Goal: Task Accomplishment & Management: Manage account settings

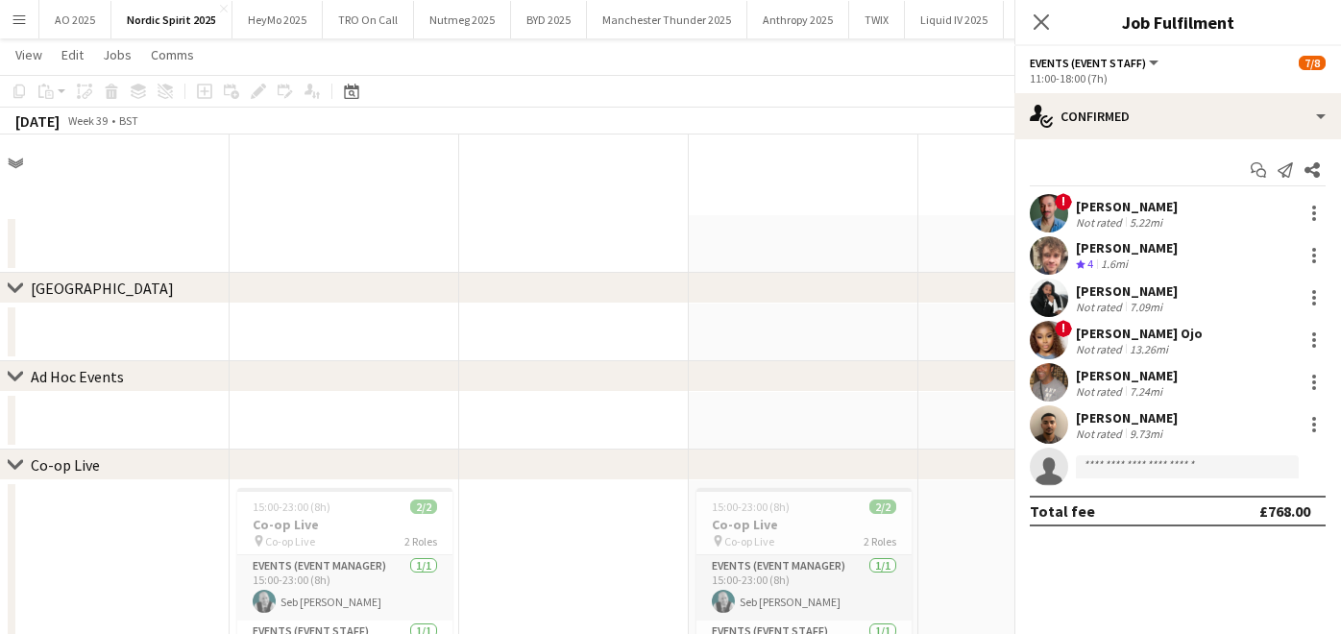
scroll to position [1477, 0]
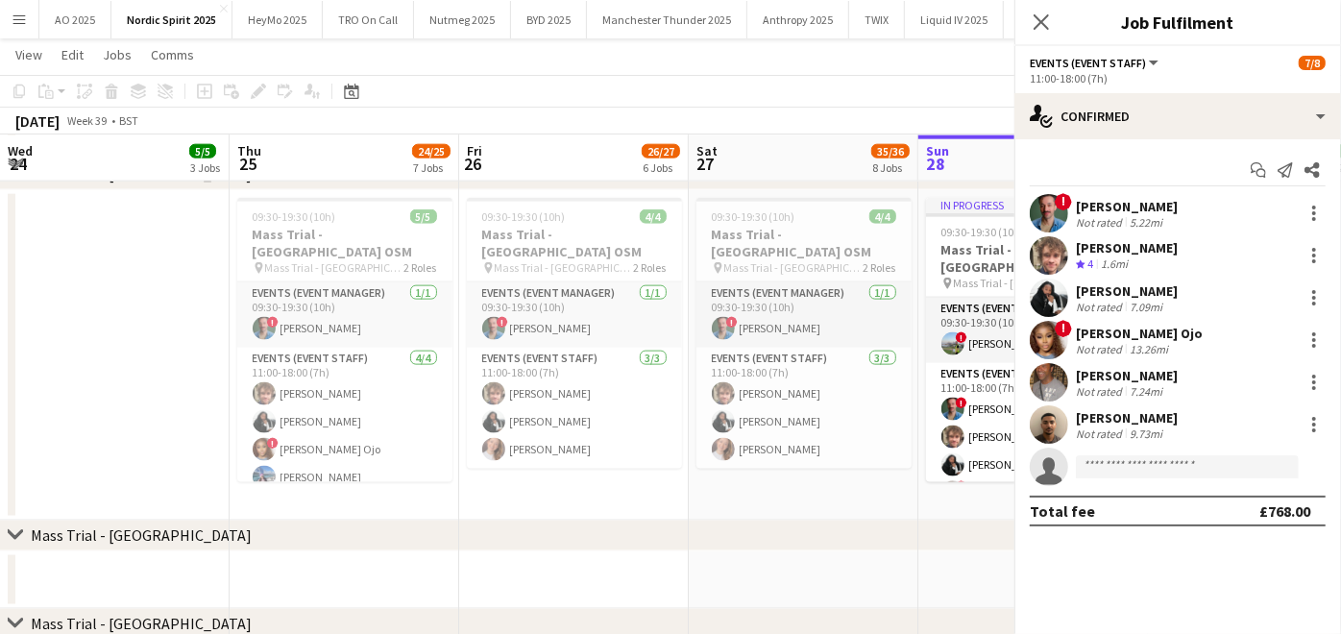
click at [697, 283] on app-card-role "Events (Event Manager) [DATE] 09:30-19:30 (10h) ! [PERSON_NAME]" at bounding box center [804, 315] width 215 height 65
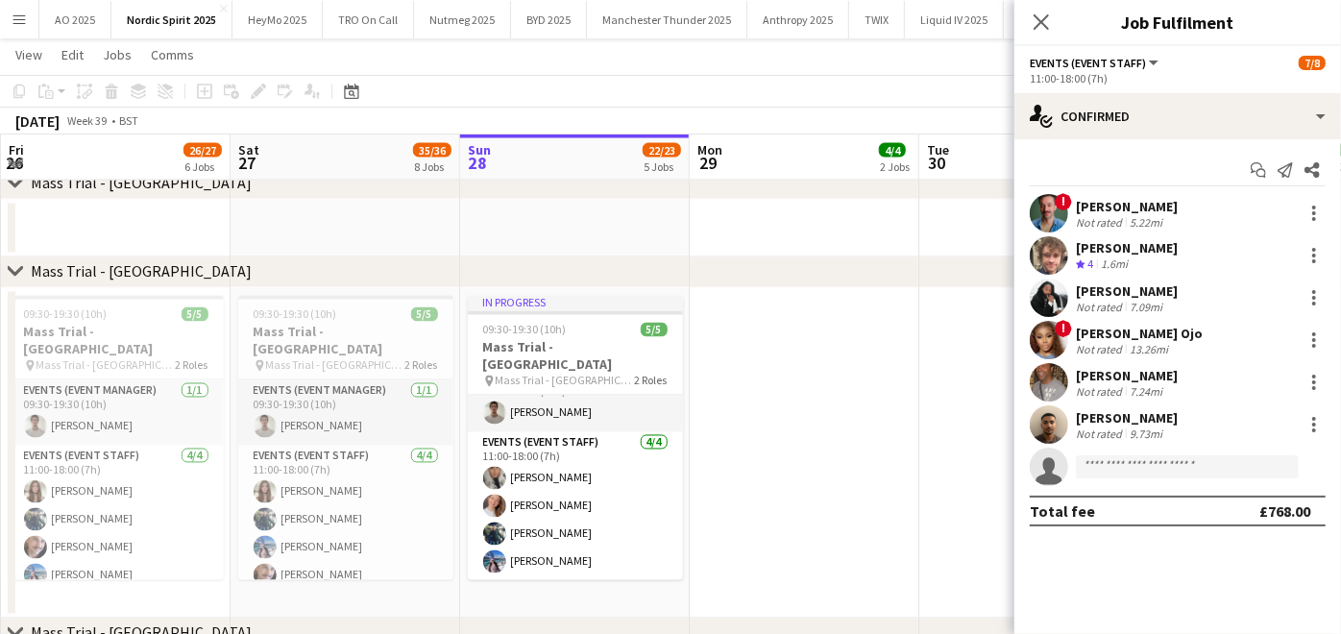
scroll to position [0, 0]
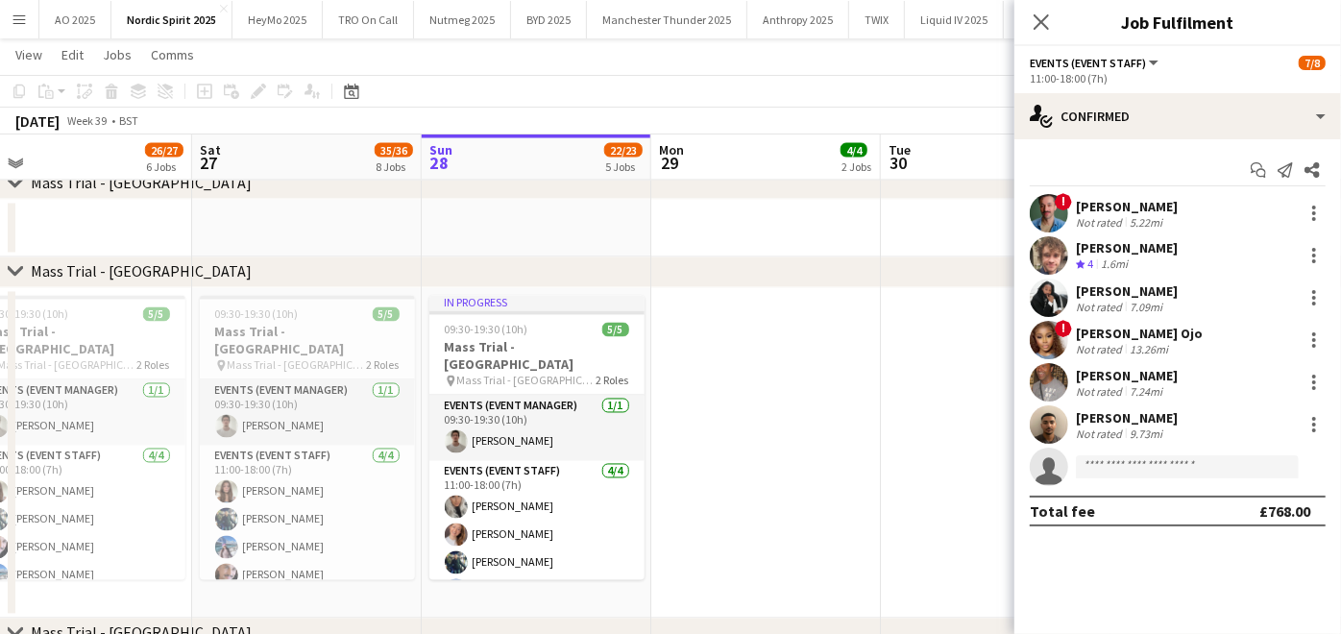
drag, startPoint x: 587, startPoint y: 430, endPoint x: 527, endPoint y: 247, distance: 193.3
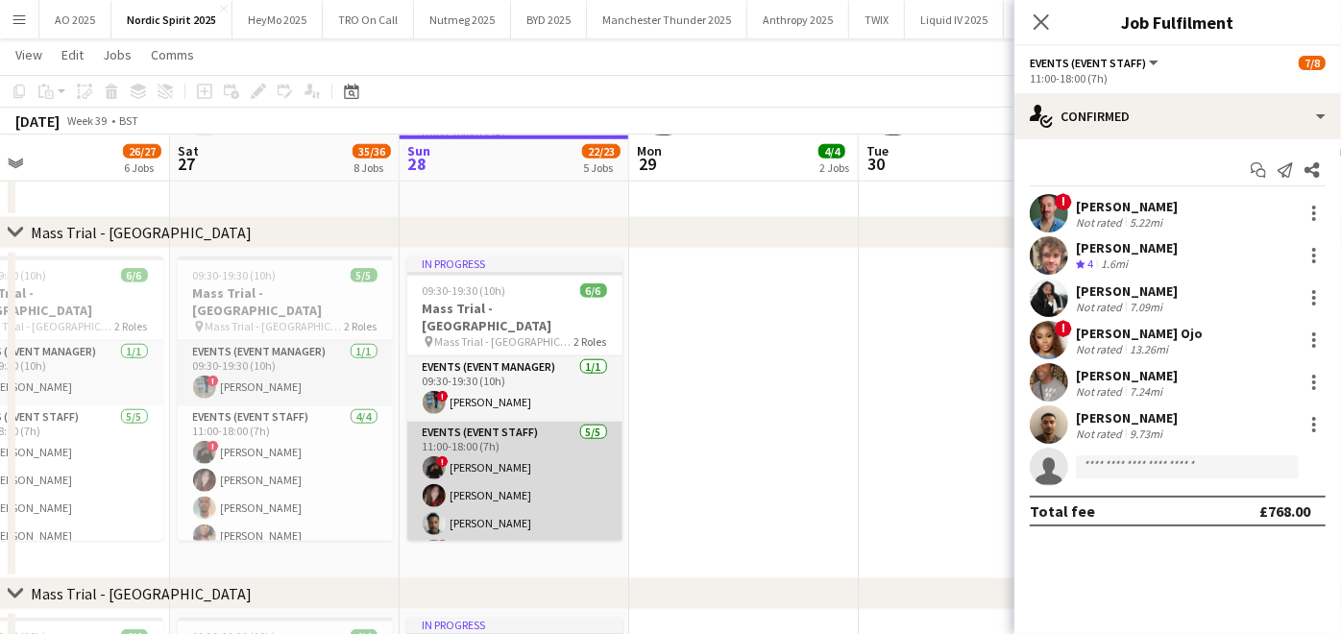
scroll to position [39, 0]
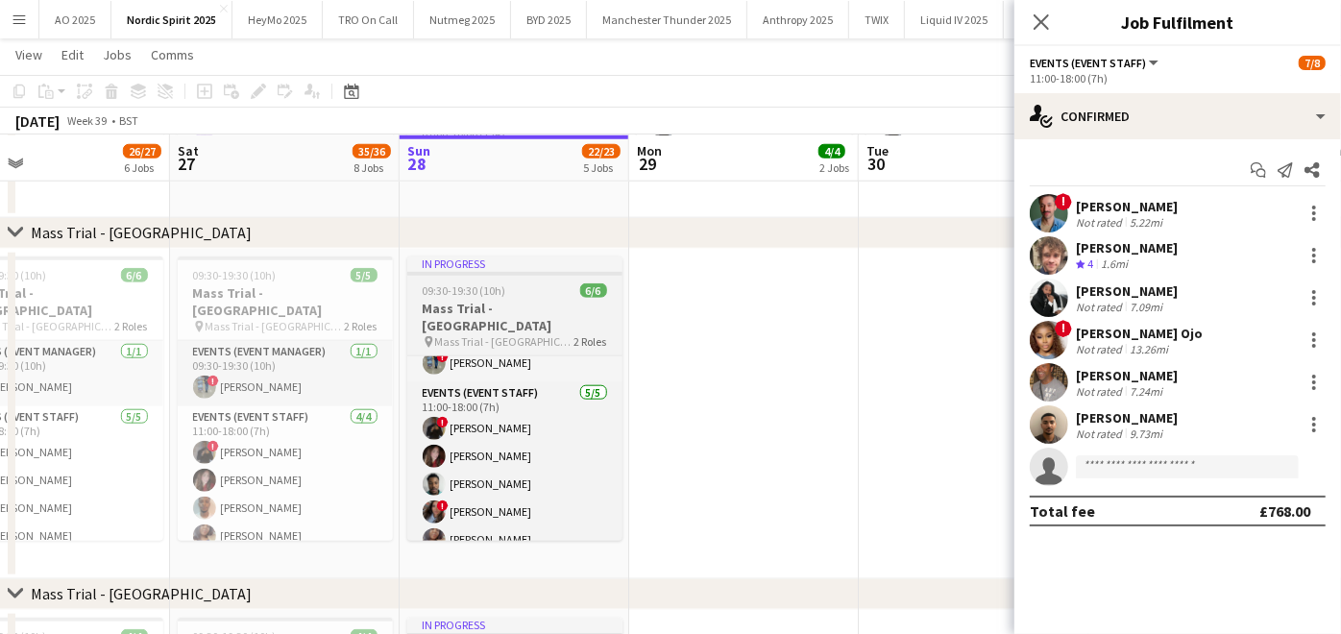
click at [472, 288] on span "09:30-19:30 (10h)" at bounding box center [465, 290] width 84 height 14
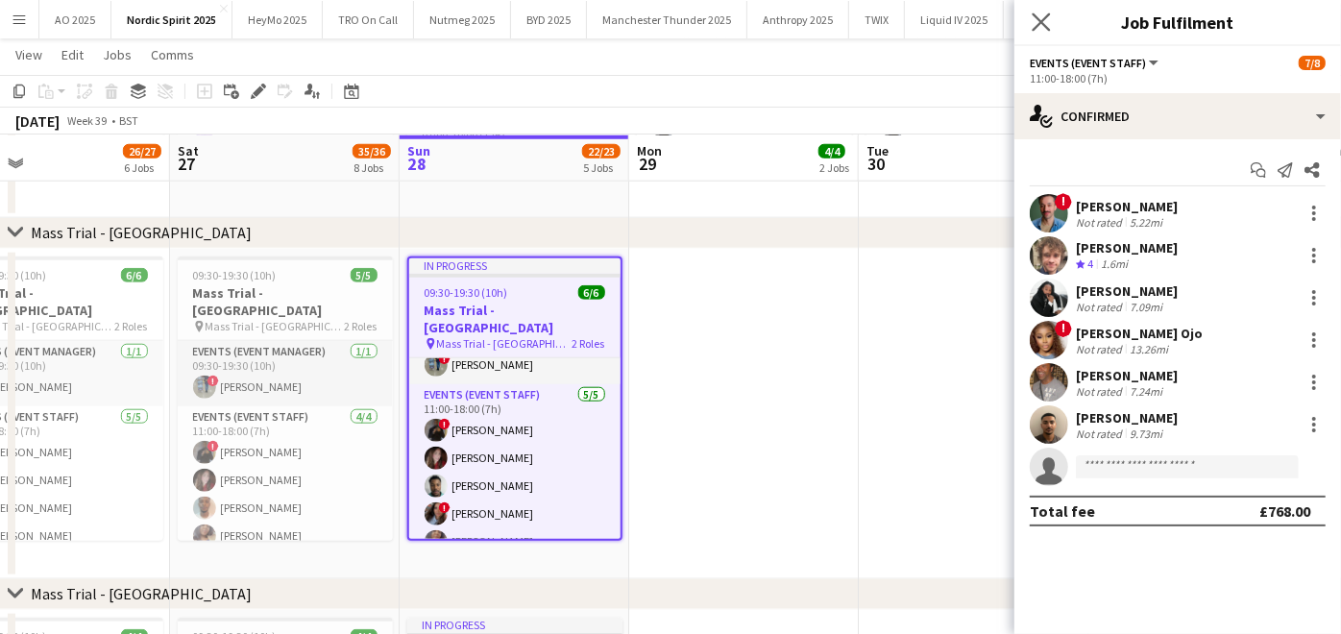
click at [1043, 33] on app-icon "Close pop-in" at bounding box center [1042, 23] width 28 height 28
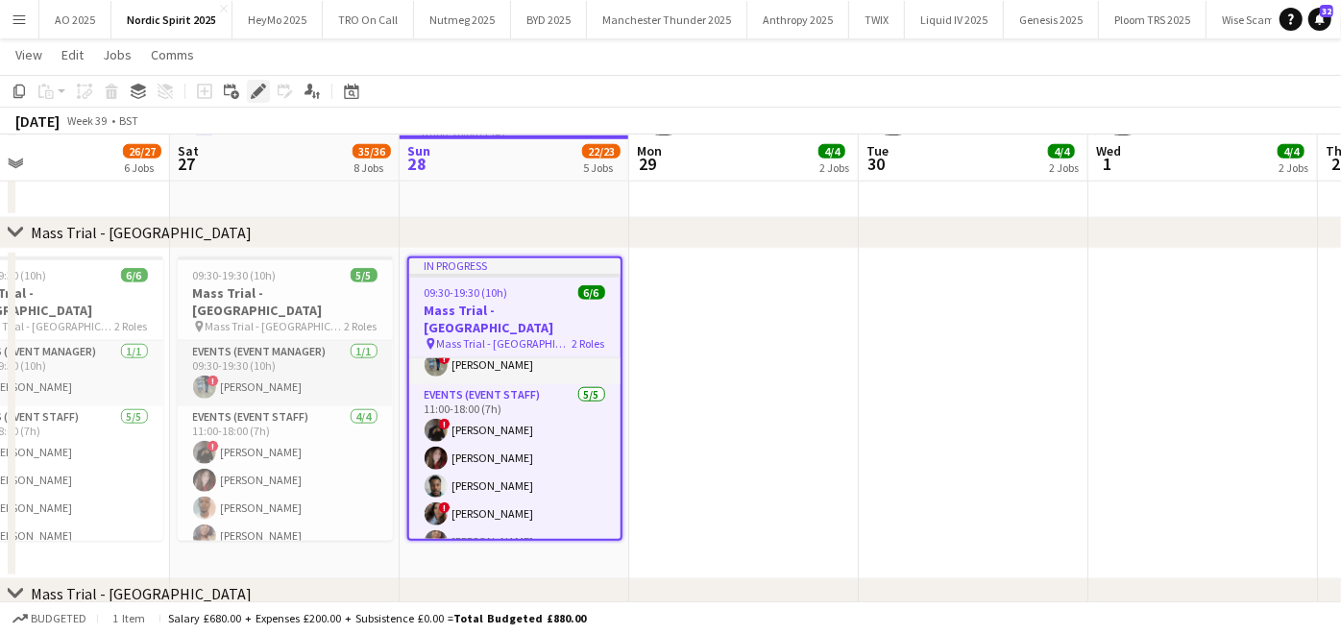
click at [258, 85] on icon "Edit" at bounding box center [258, 91] width 15 height 15
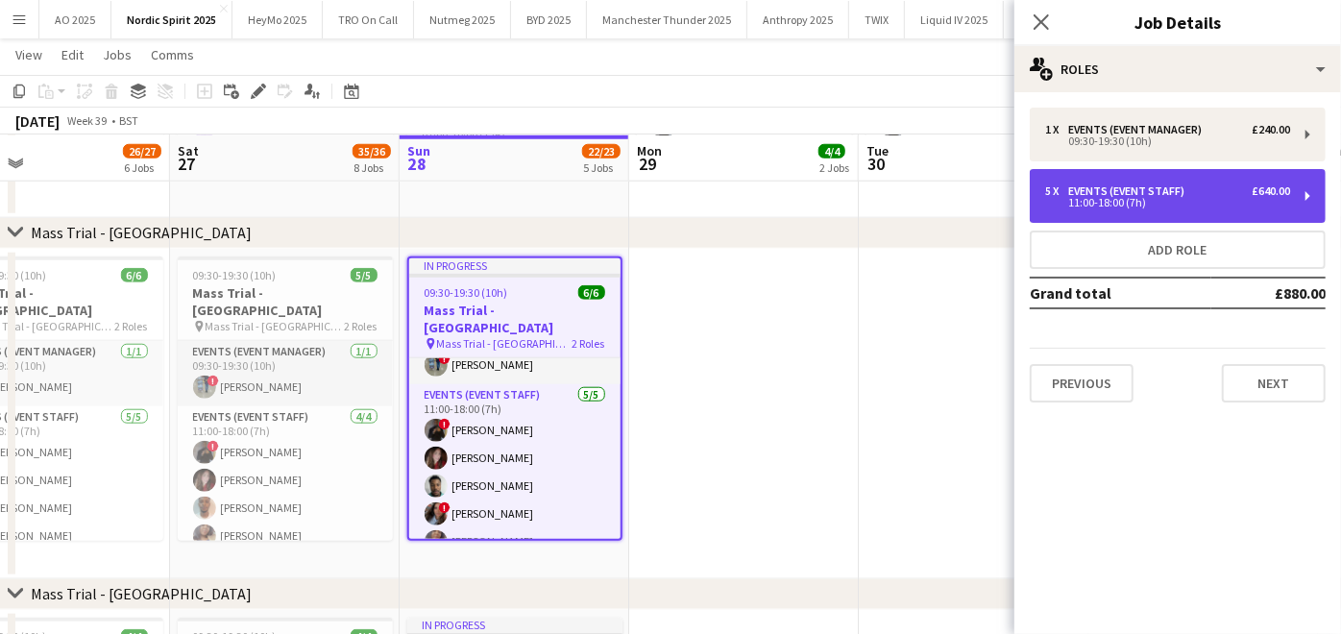
click at [1155, 191] on div "Events (Event Staff)" at bounding box center [1131, 190] width 124 height 13
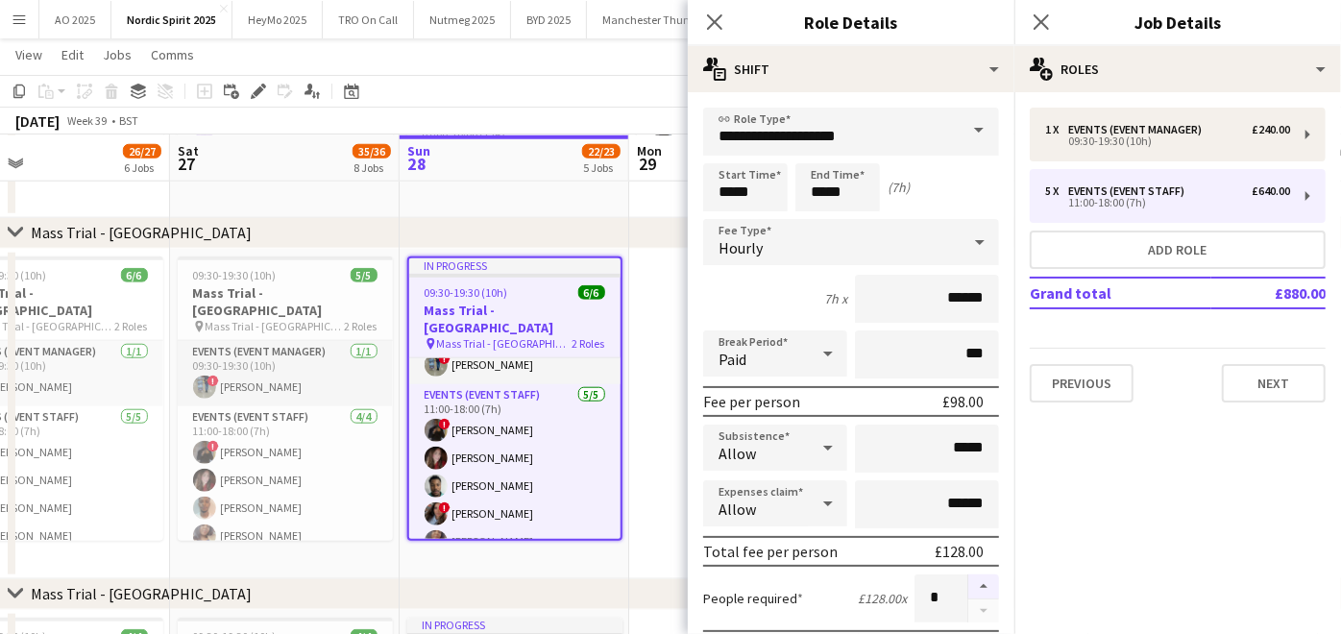
click at [969, 587] on button "button" at bounding box center [984, 587] width 31 height 25
type input "*"
click at [649, 437] on app-date-cell at bounding box center [744, 414] width 230 height 331
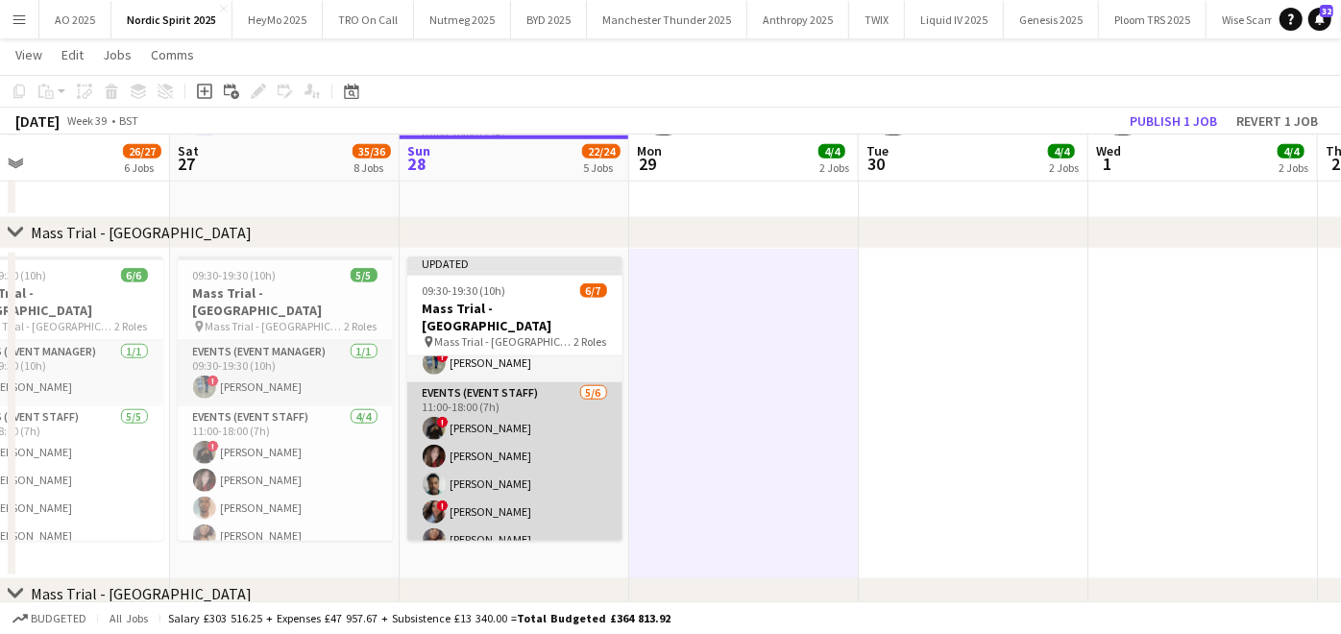
scroll to position [67, 0]
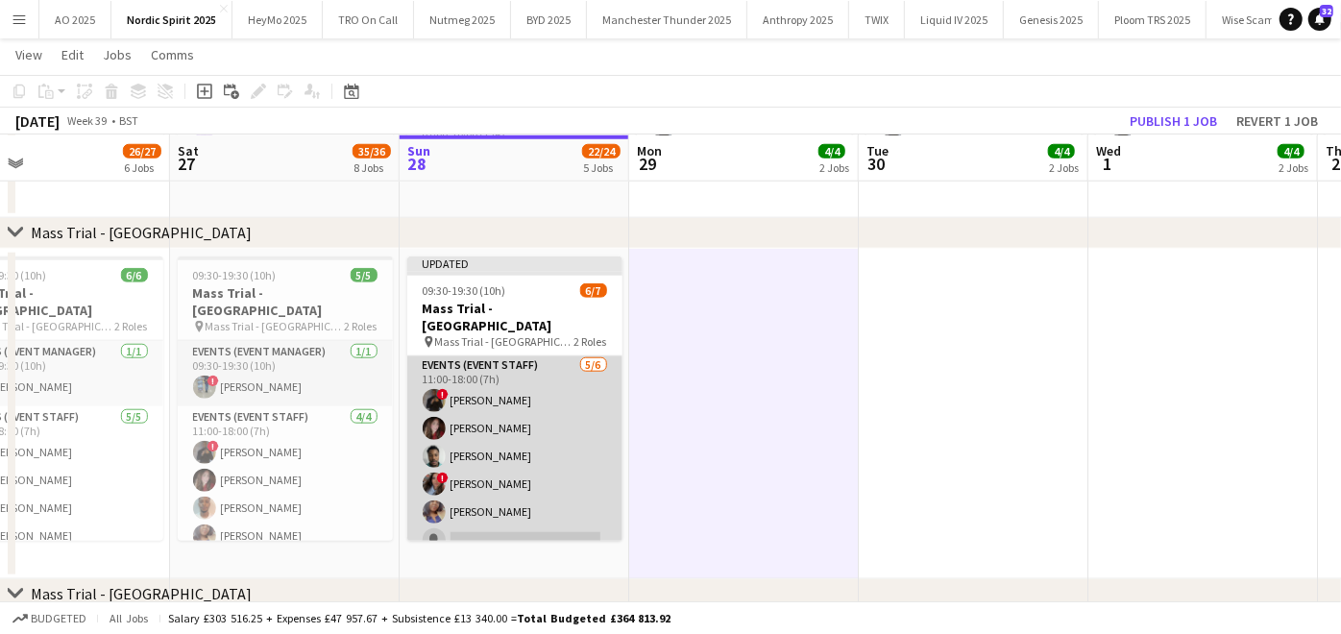
click at [497, 510] on app-card-role "Events (Event Staff) [DATE] 11:00-18:00 (7h) ! [PERSON_NAME] [PERSON_NAME] [PER…" at bounding box center [514, 457] width 215 height 205
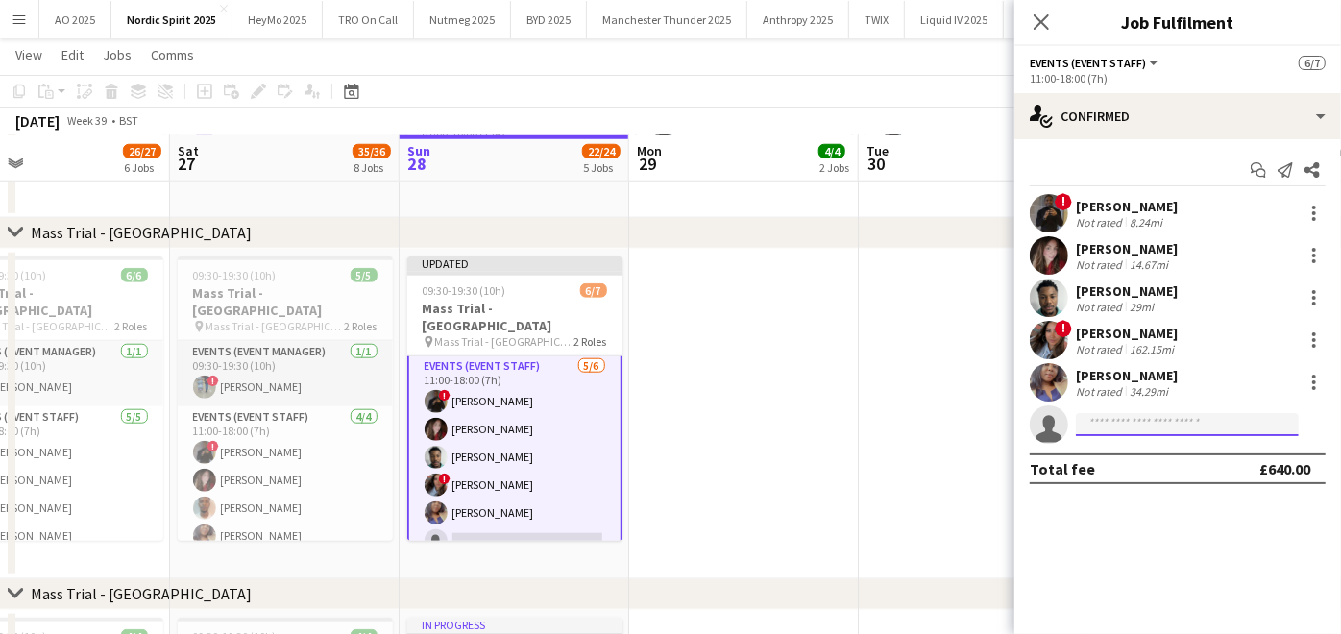
click at [1125, 424] on input at bounding box center [1187, 424] width 223 height 23
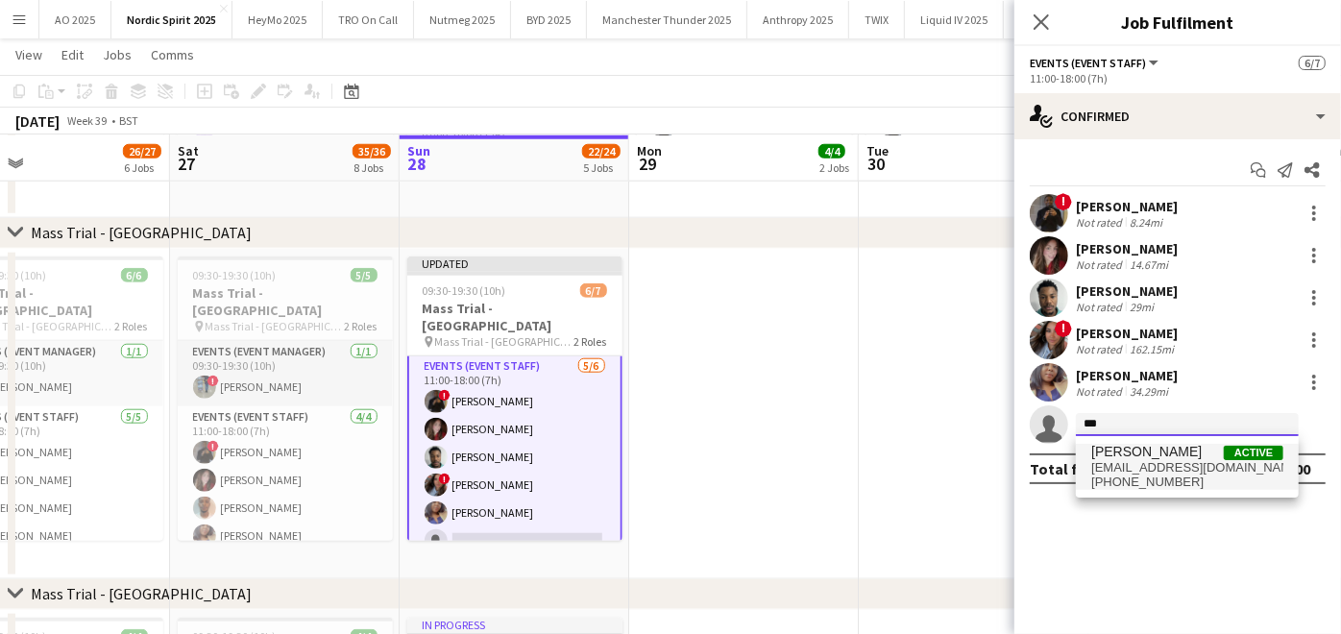
type input "***"
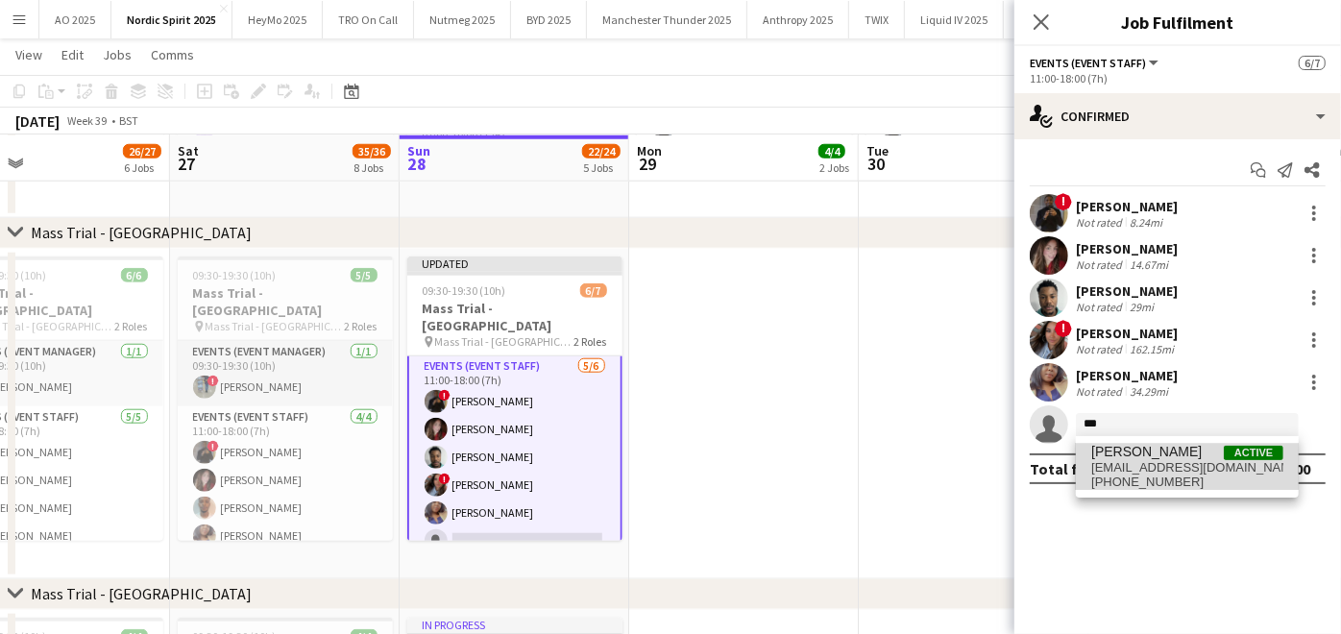
click at [1119, 447] on span "[PERSON_NAME]" at bounding box center [1147, 452] width 111 height 16
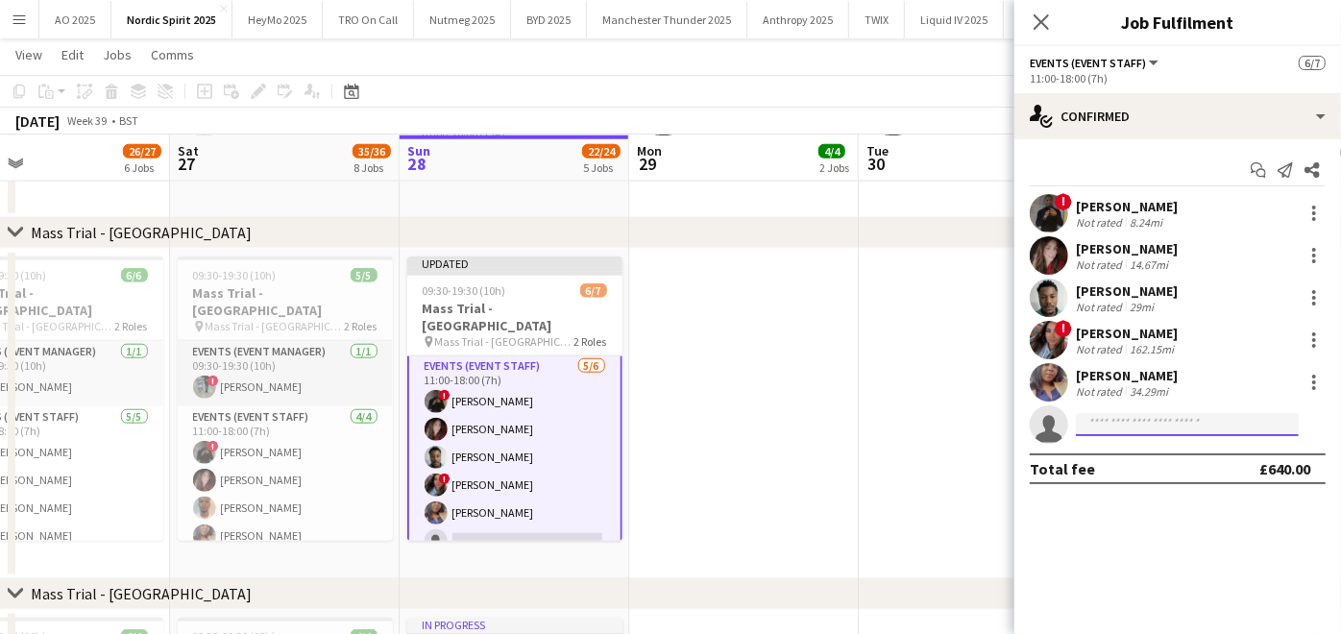
scroll to position [0, 0]
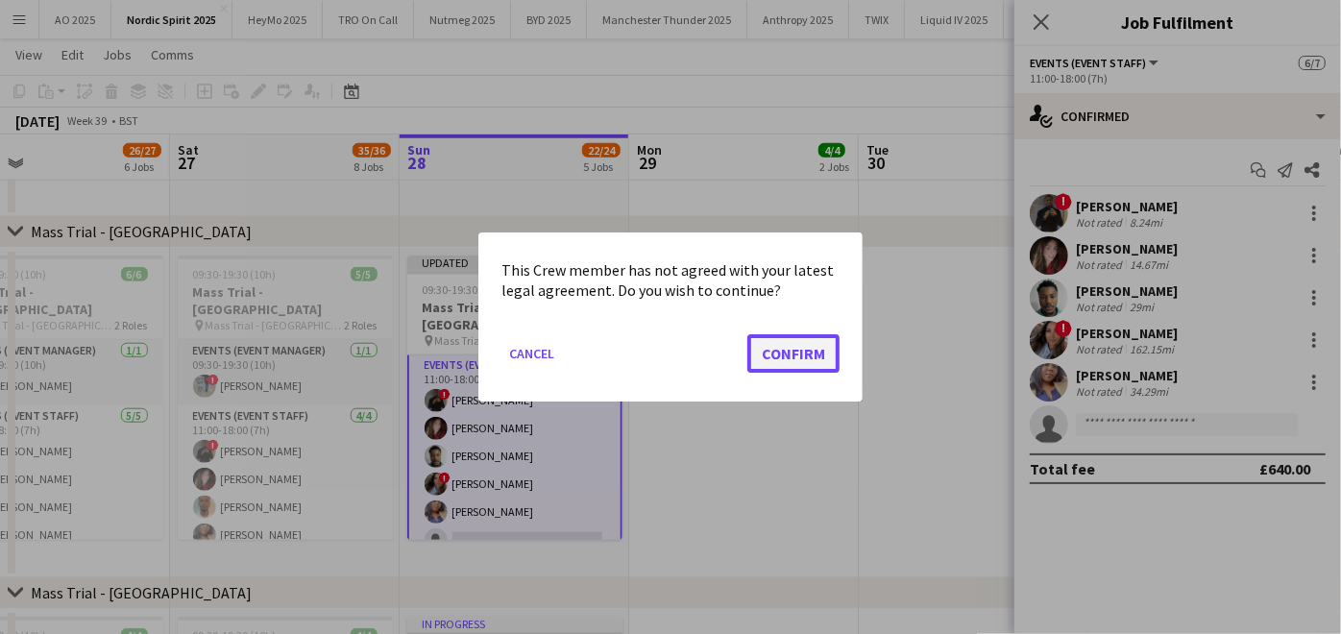
click at [801, 359] on button "Confirm" at bounding box center [794, 353] width 92 height 38
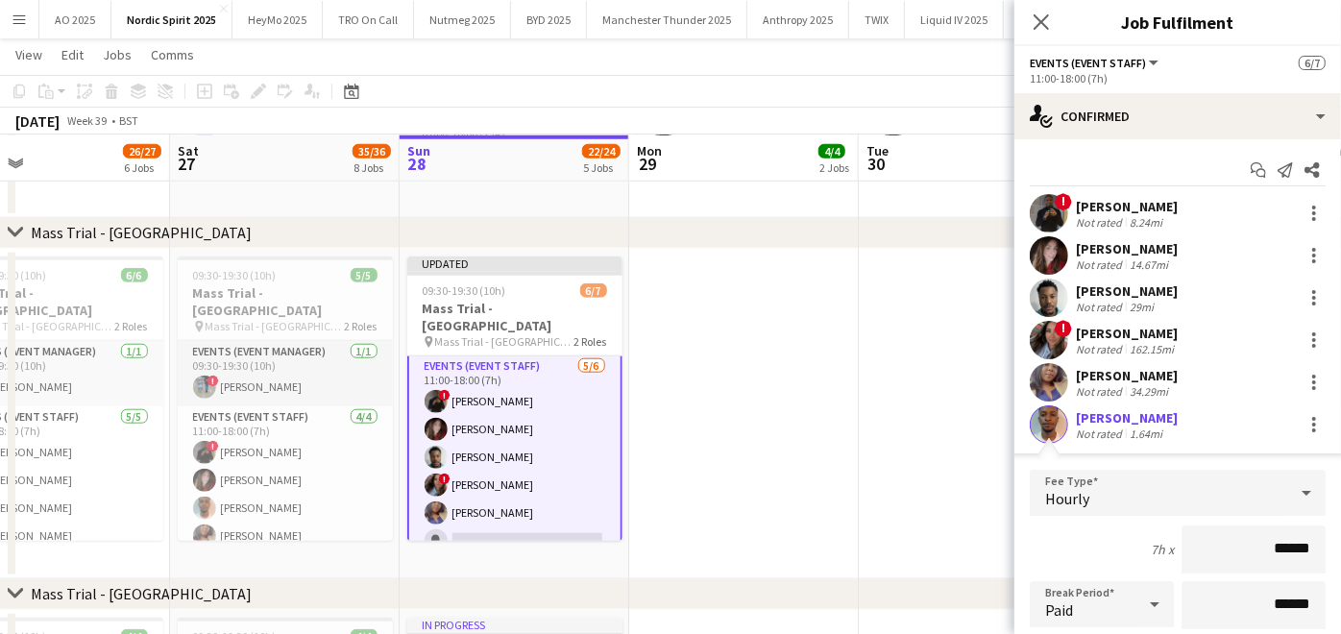
scroll to position [297, 0]
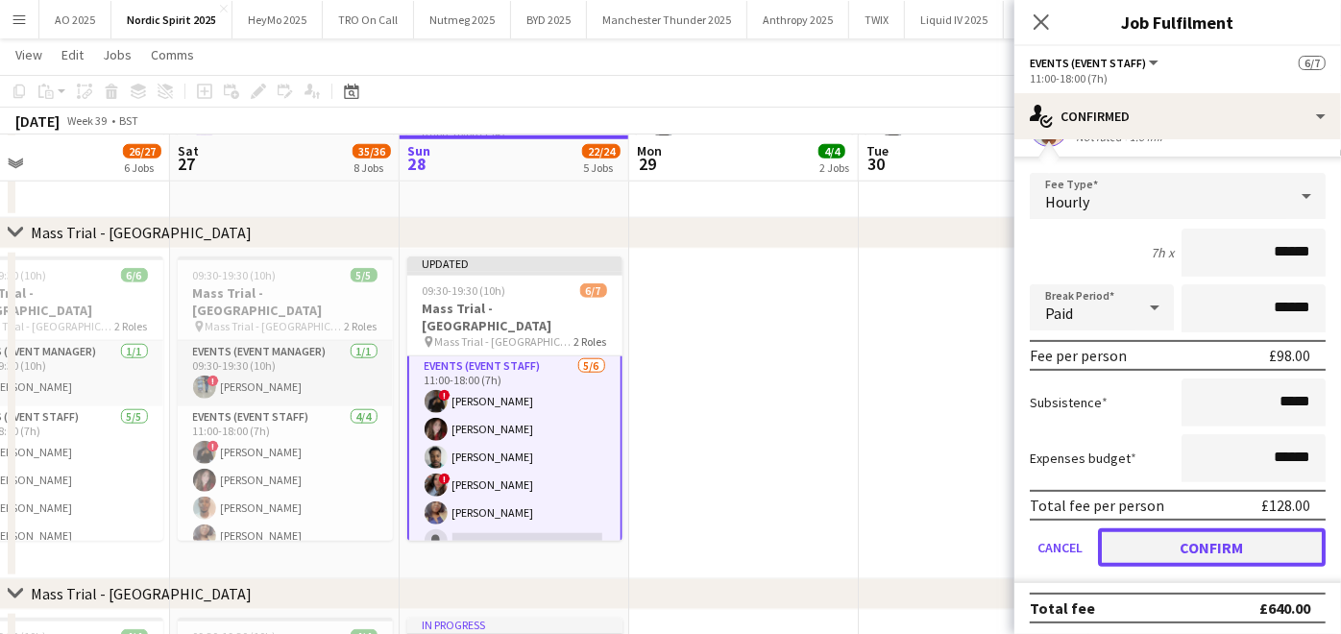
click at [1158, 540] on button "Confirm" at bounding box center [1212, 548] width 228 height 38
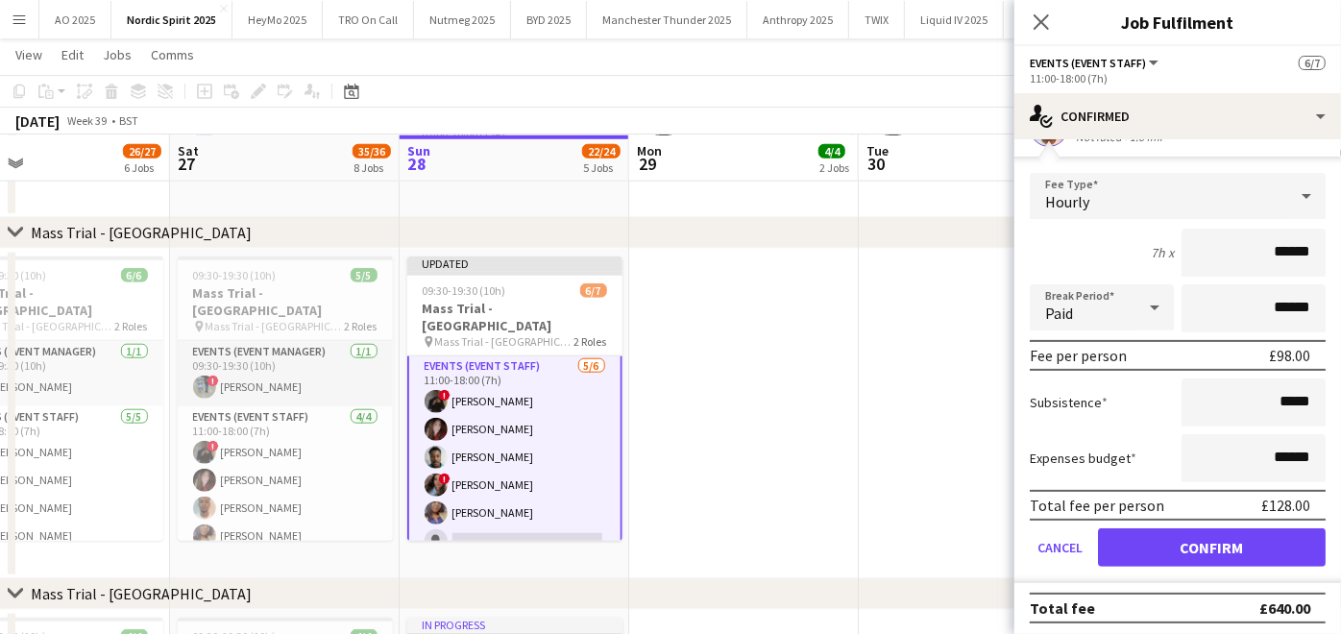
scroll to position [0, 0]
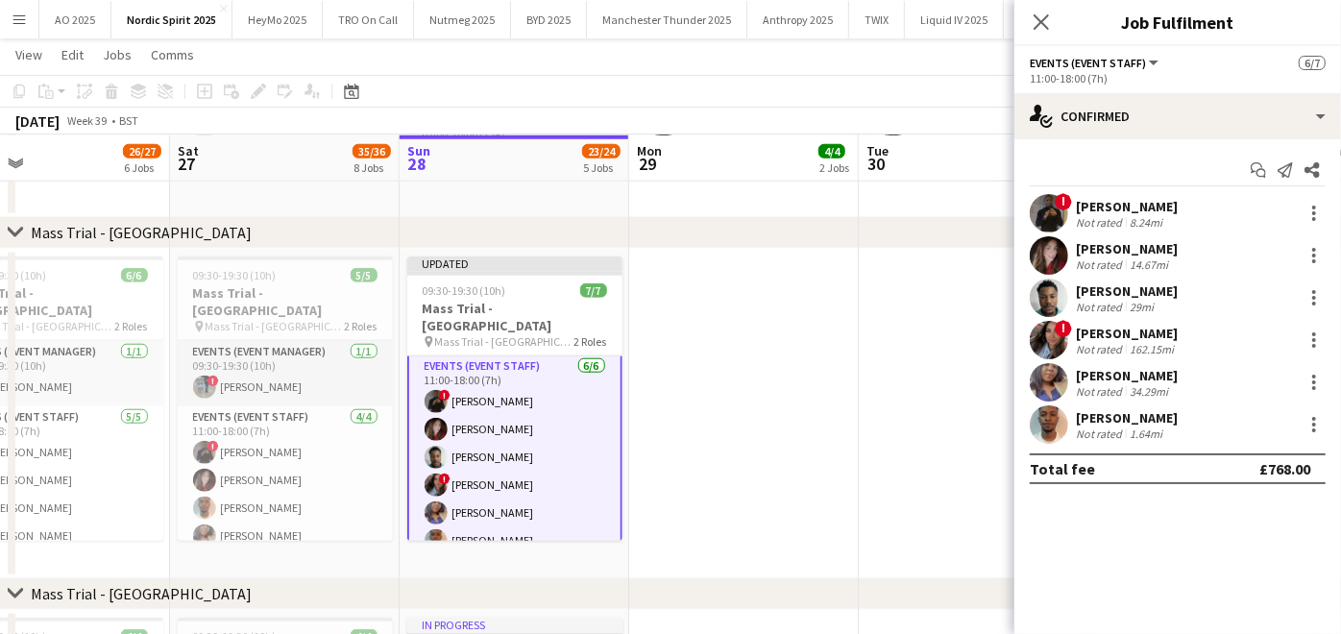
click at [816, 449] on app-date-cell at bounding box center [744, 414] width 230 height 331
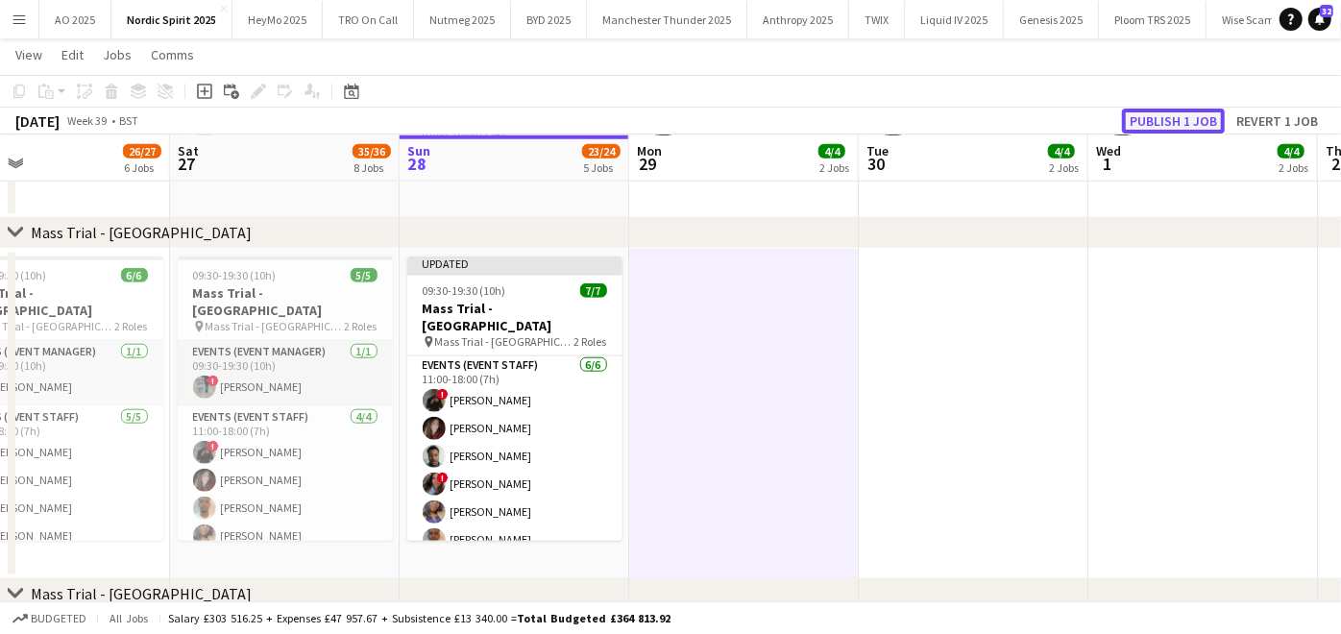
click at [1180, 109] on button "Publish 1 job" at bounding box center [1173, 121] width 103 height 25
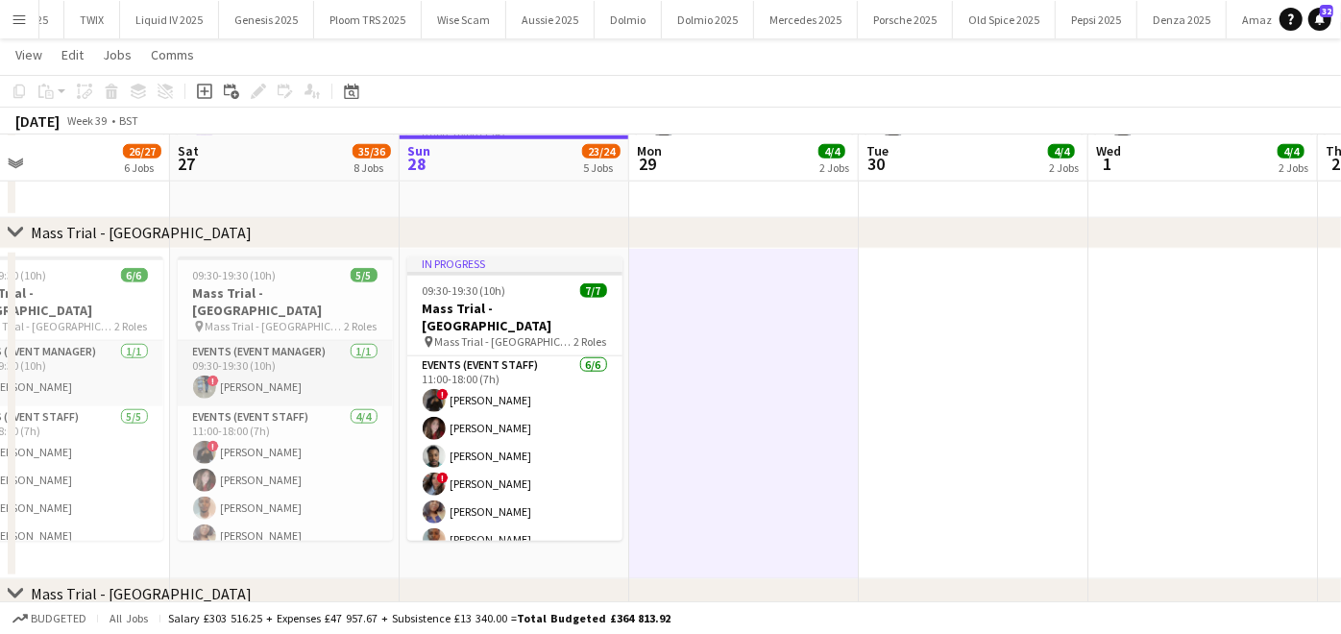
scroll to position [0, 0]
click at [65, 21] on button "AO 2025 Close" at bounding box center [75, 19] width 72 height 37
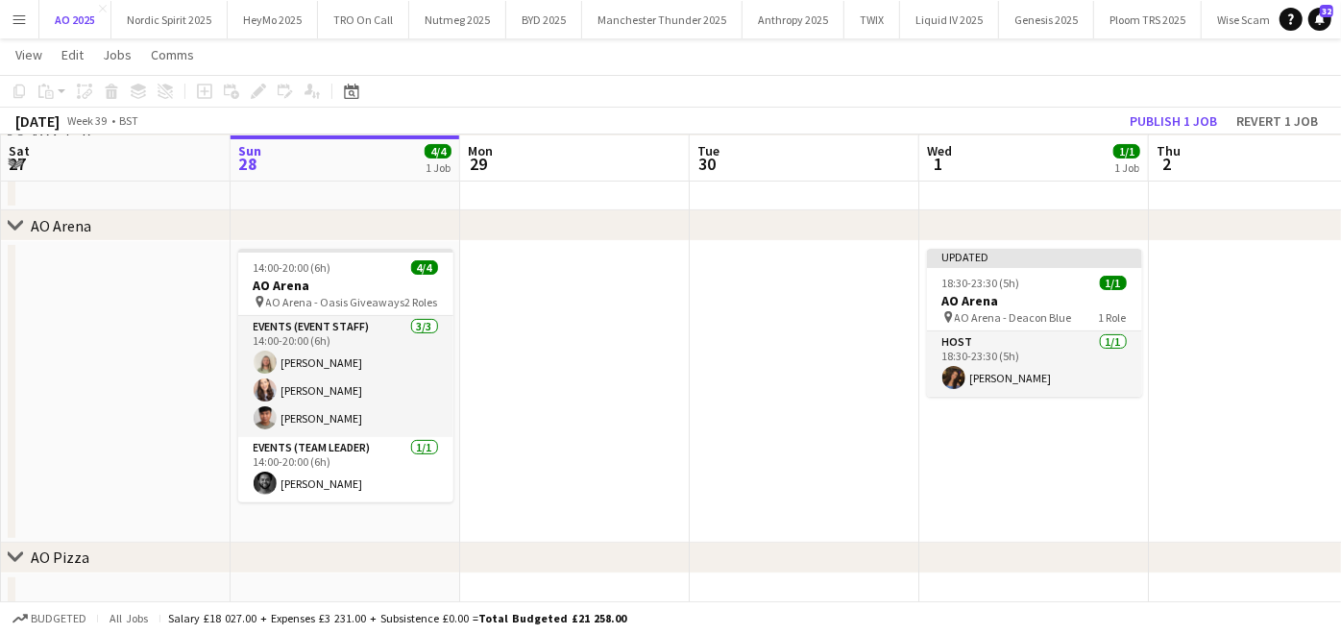
scroll to position [151, 0]
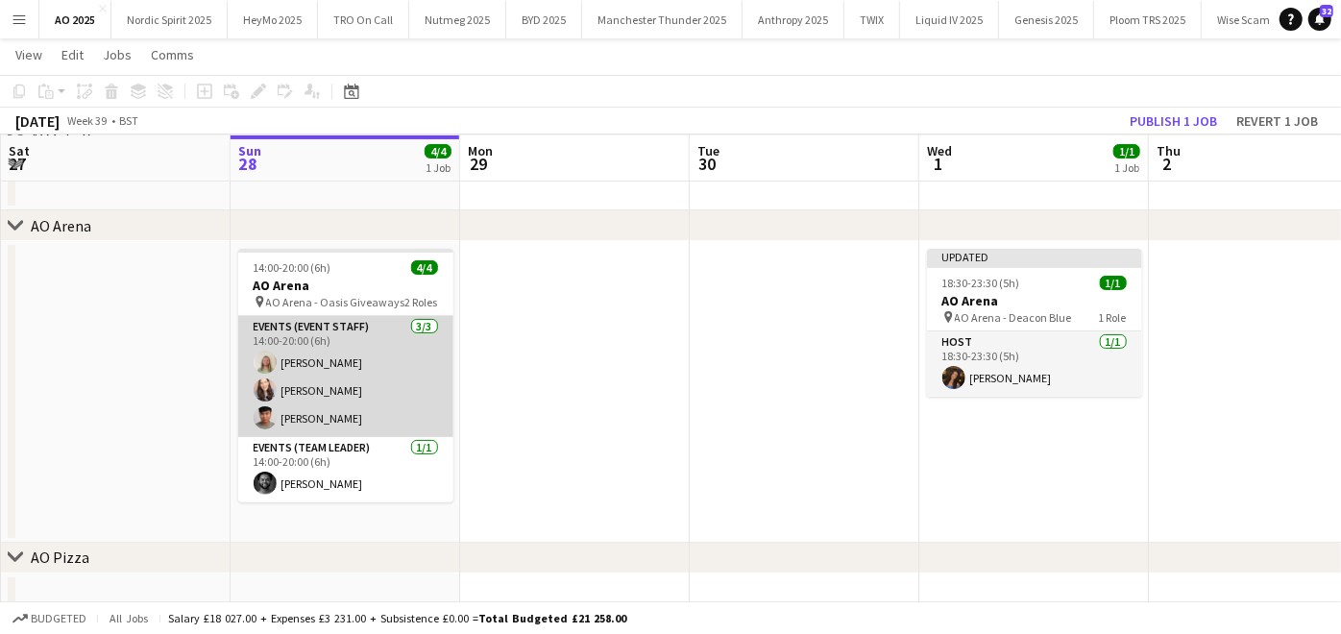
click at [339, 380] on app-card-role "Events (Event Staff) [DATE] 14:00-20:00 (6h) [PERSON_NAME] [PERSON_NAME] [PERSO…" at bounding box center [345, 376] width 215 height 121
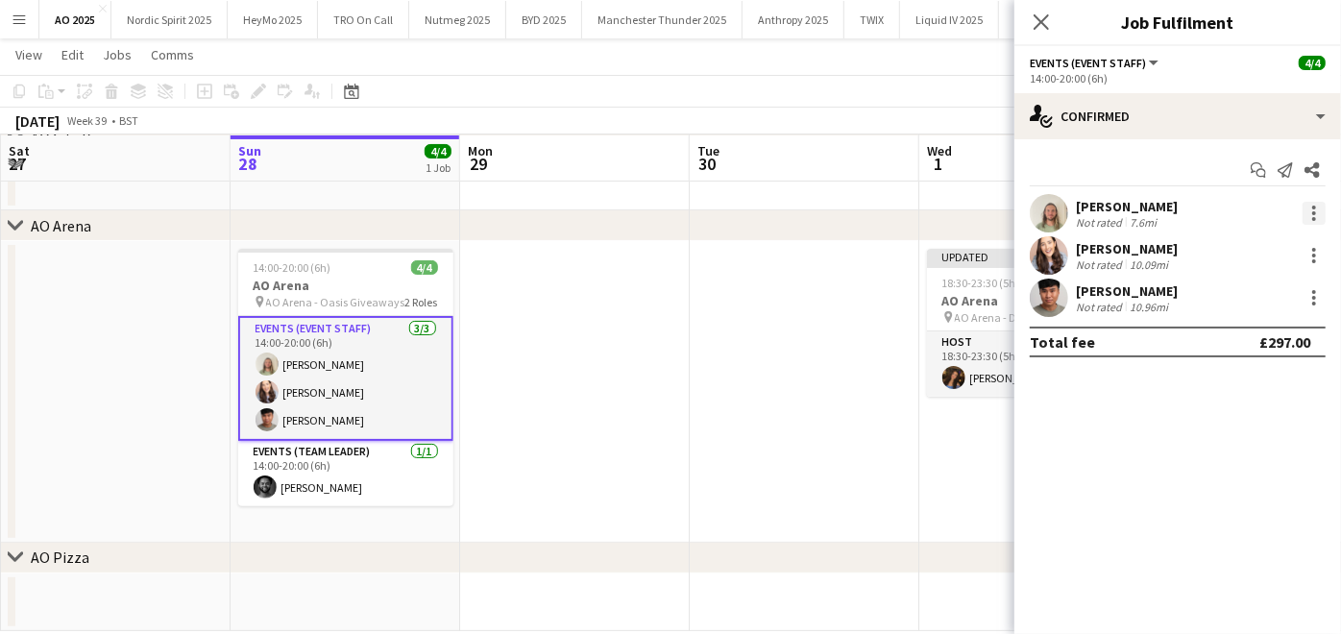
click at [1315, 213] on div at bounding box center [1315, 213] width 4 height 4
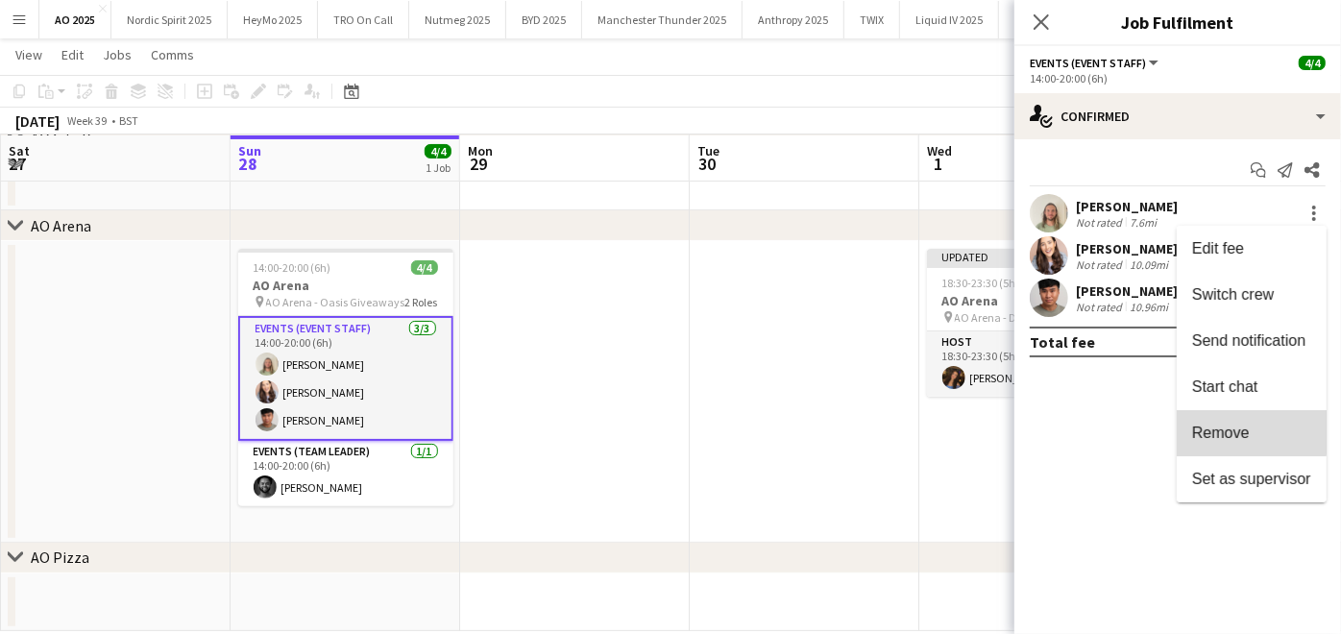
click at [1243, 430] on span "Remove" at bounding box center [1222, 433] width 58 height 16
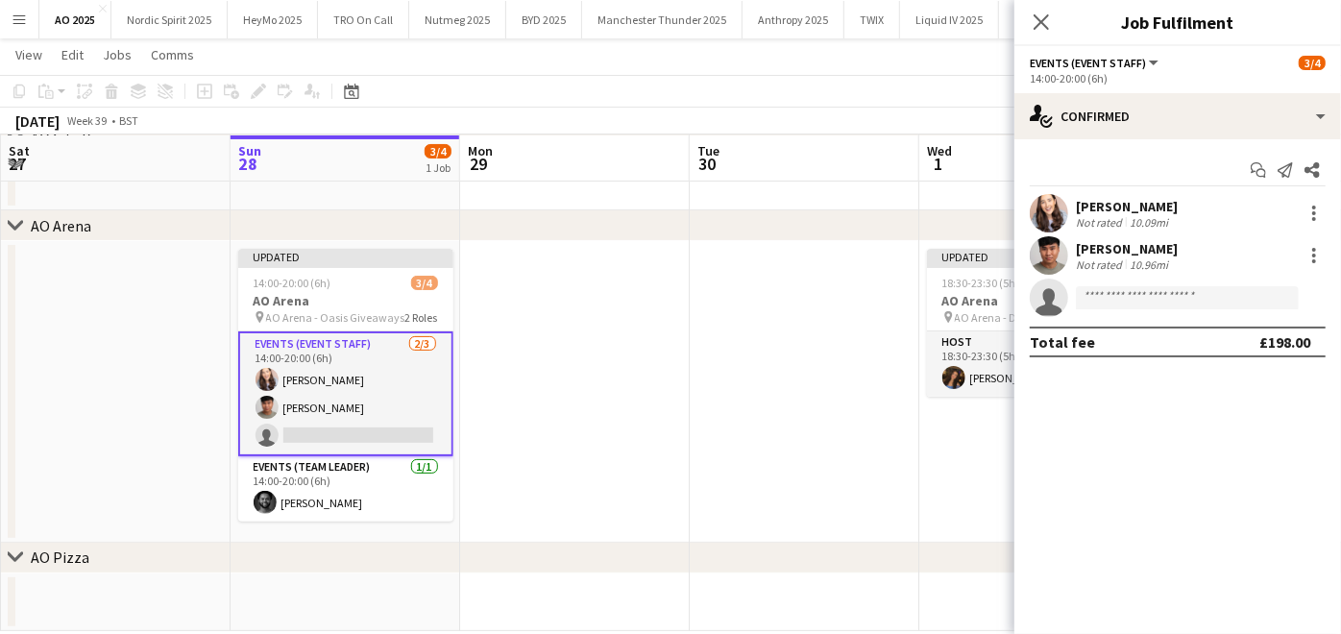
click at [754, 434] on app-date-cell at bounding box center [805, 392] width 230 height 302
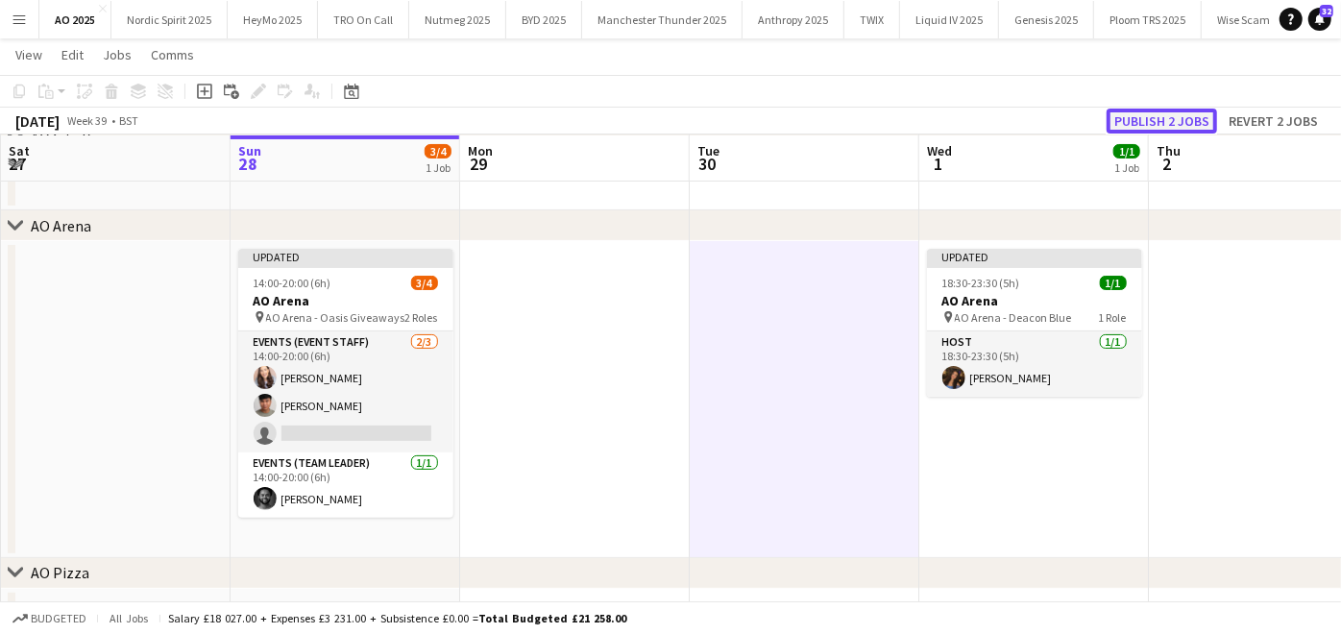
click at [1136, 111] on button "Publish 2 jobs" at bounding box center [1162, 121] width 111 height 25
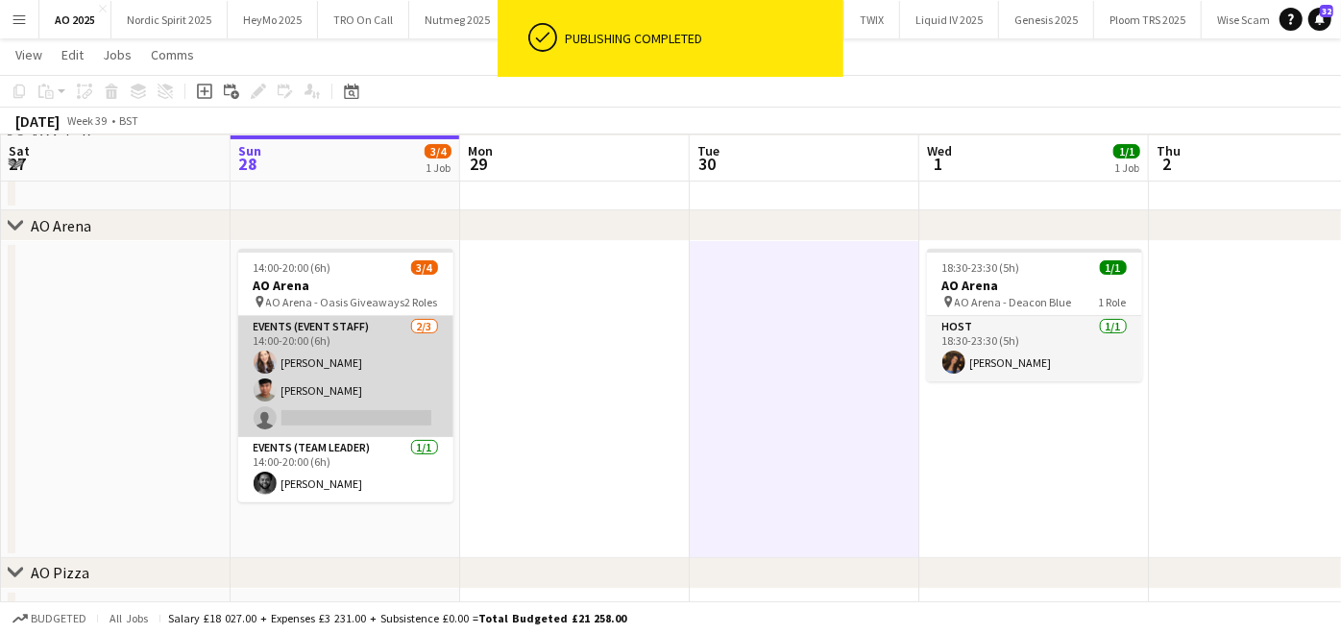
click at [369, 413] on app-card-role "Events (Event Staff) [DATE] 14:00-20:00 (6h) [PERSON_NAME] [PERSON_NAME] single…" at bounding box center [345, 376] width 215 height 121
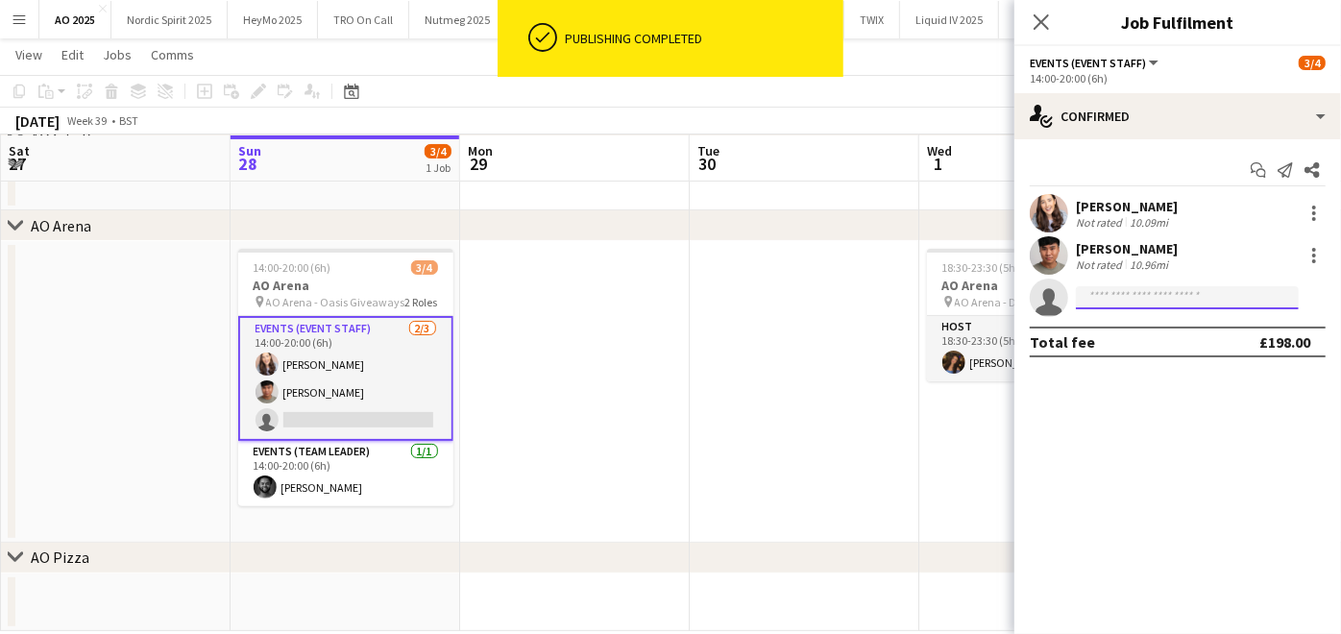
click at [1139, 287] on input at bounding box center [1187, 297] width 223 height 23
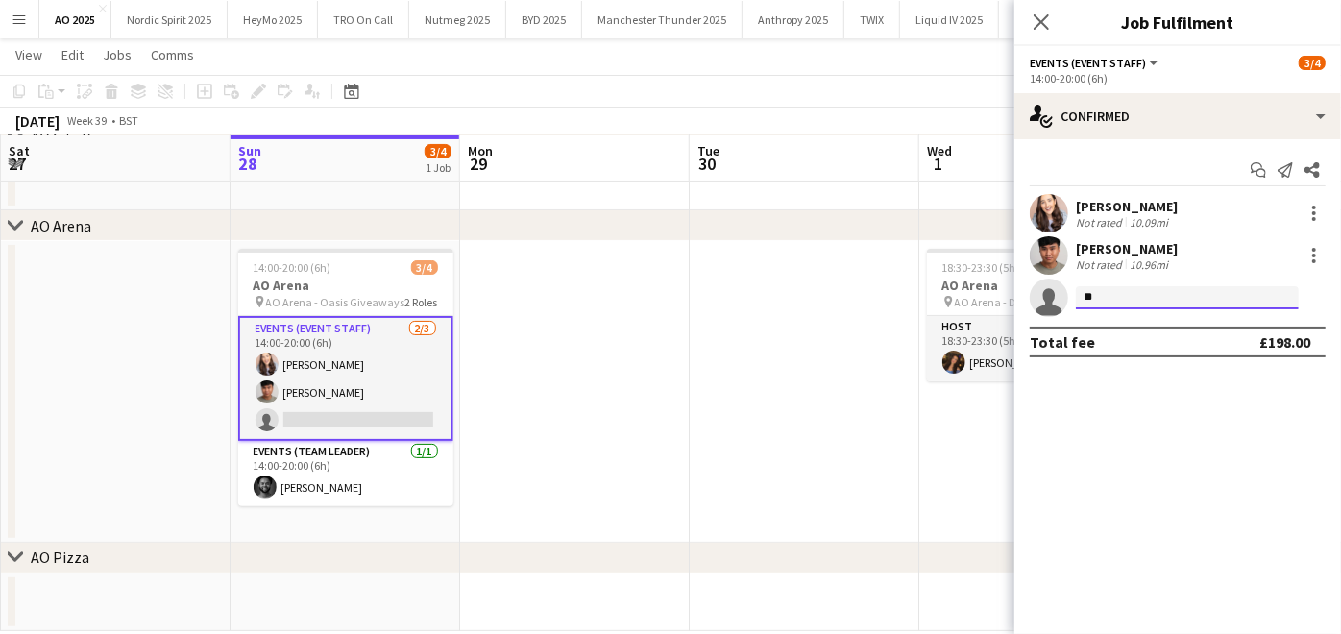
type input "*"
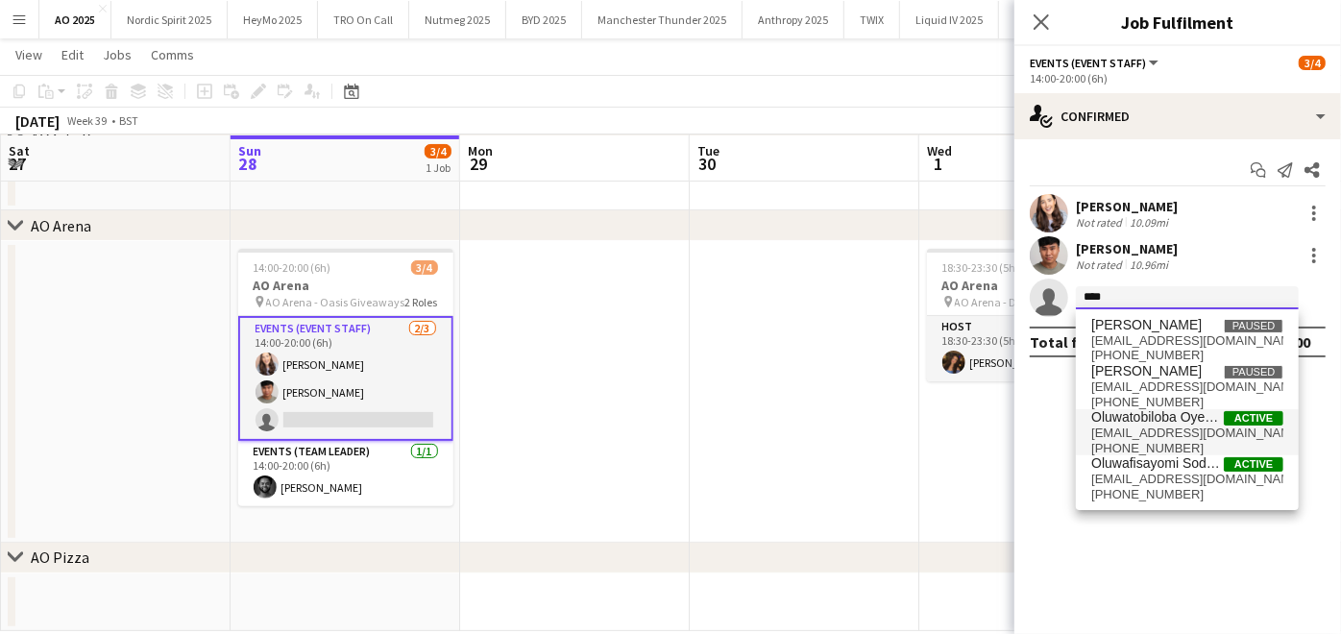
type input "****"
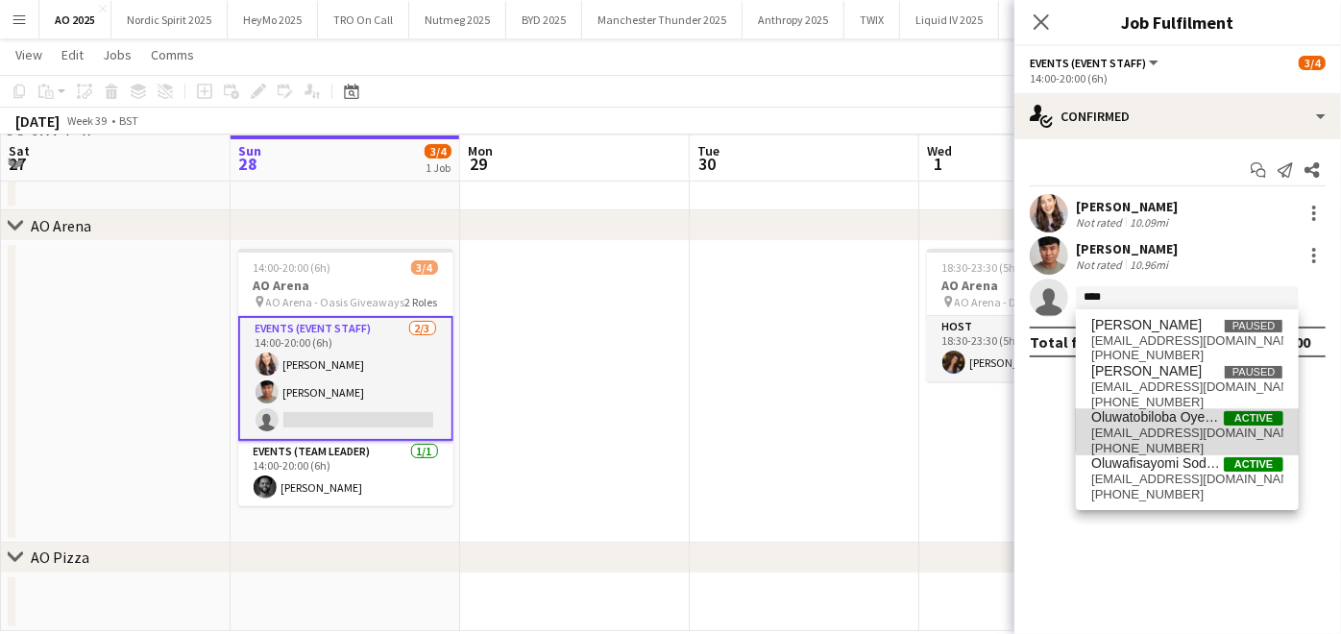
click at [1189, 424] on span "Oluwatobiloba Oyekunle" at bounding box center [1158, 417] width 133 height 16
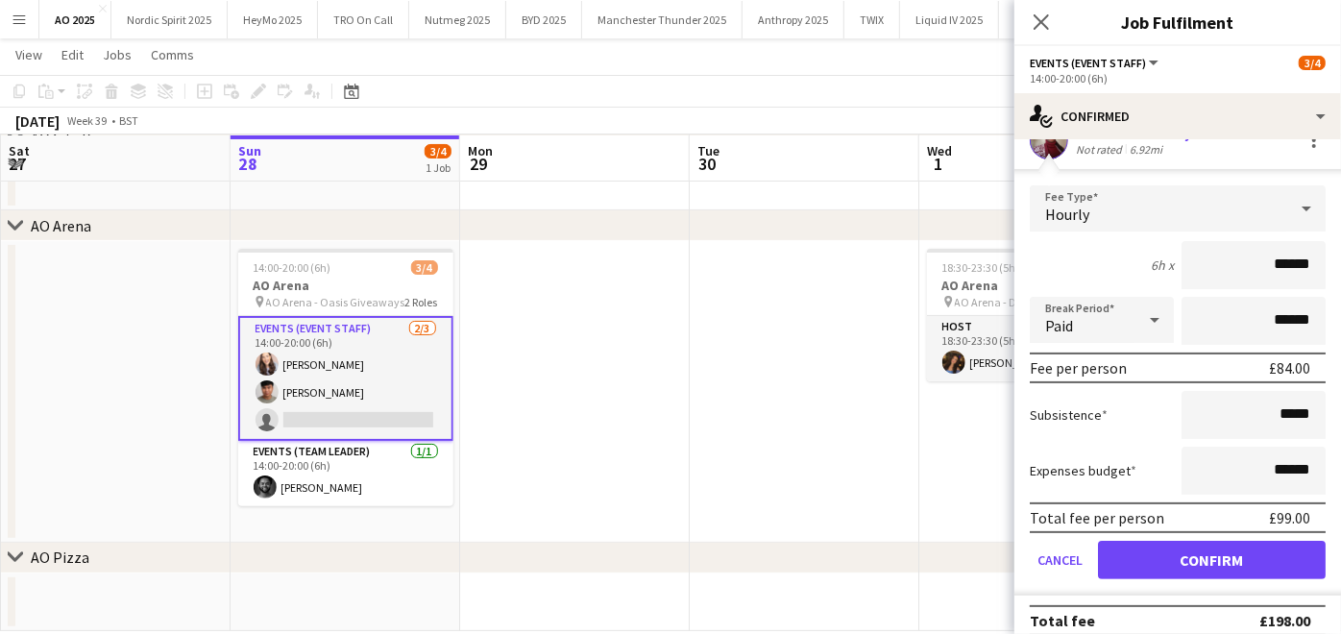
scroll to position [160, 0]
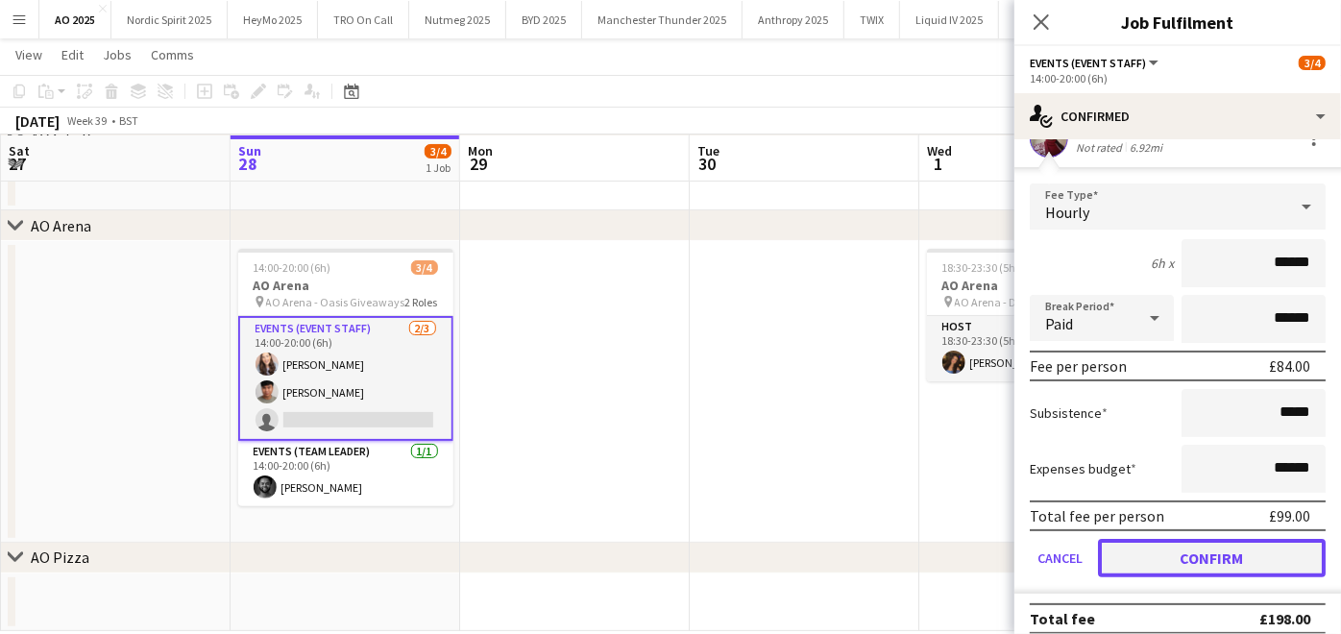
click at [1161, 549] on button "Confirm" at bounding box center [1212, 558] width 228 height 38
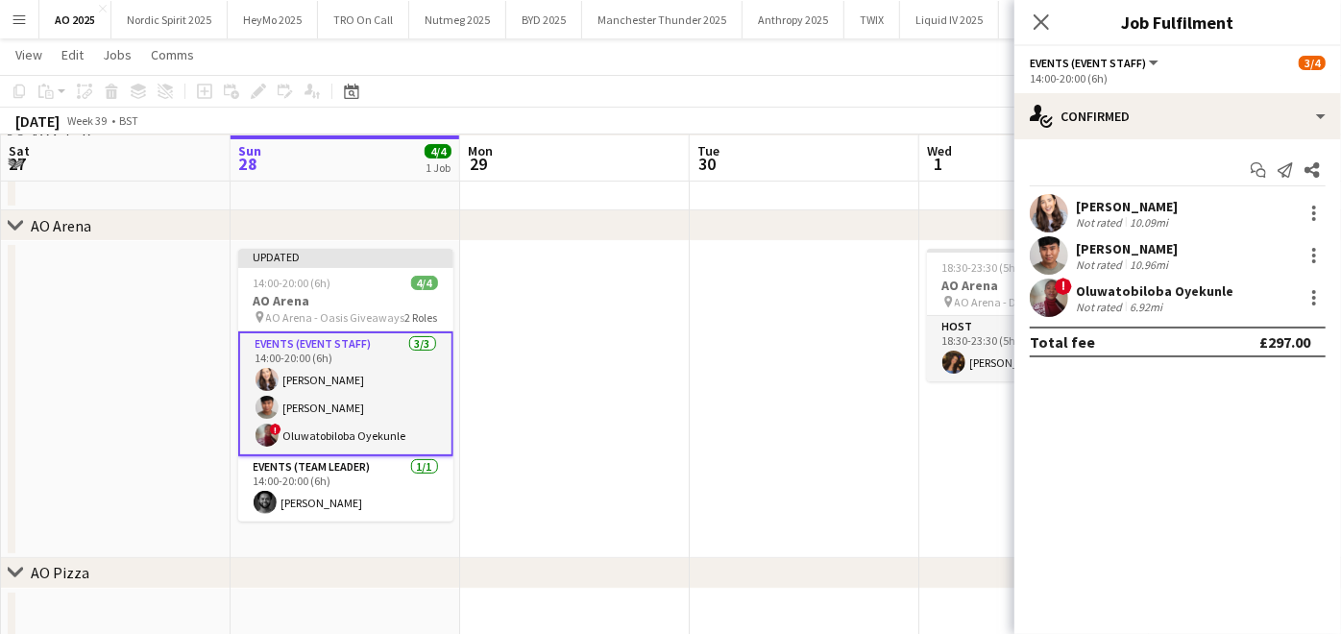
scroll to position [0, 0]
click at [565, 401] on app-date-cell at bounding box center [575, 399] width 230 height 317
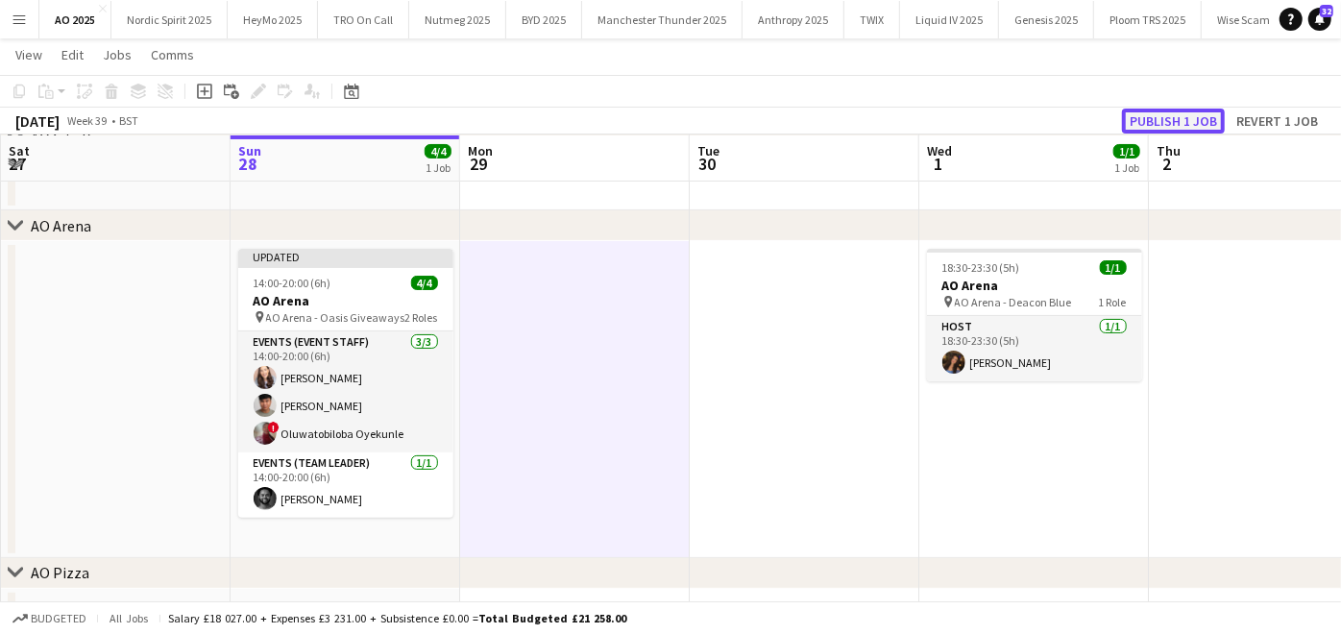
click at [1161, 109] on button "Publish 1 job" at bounding box center [1173, 121] width 103 height 25
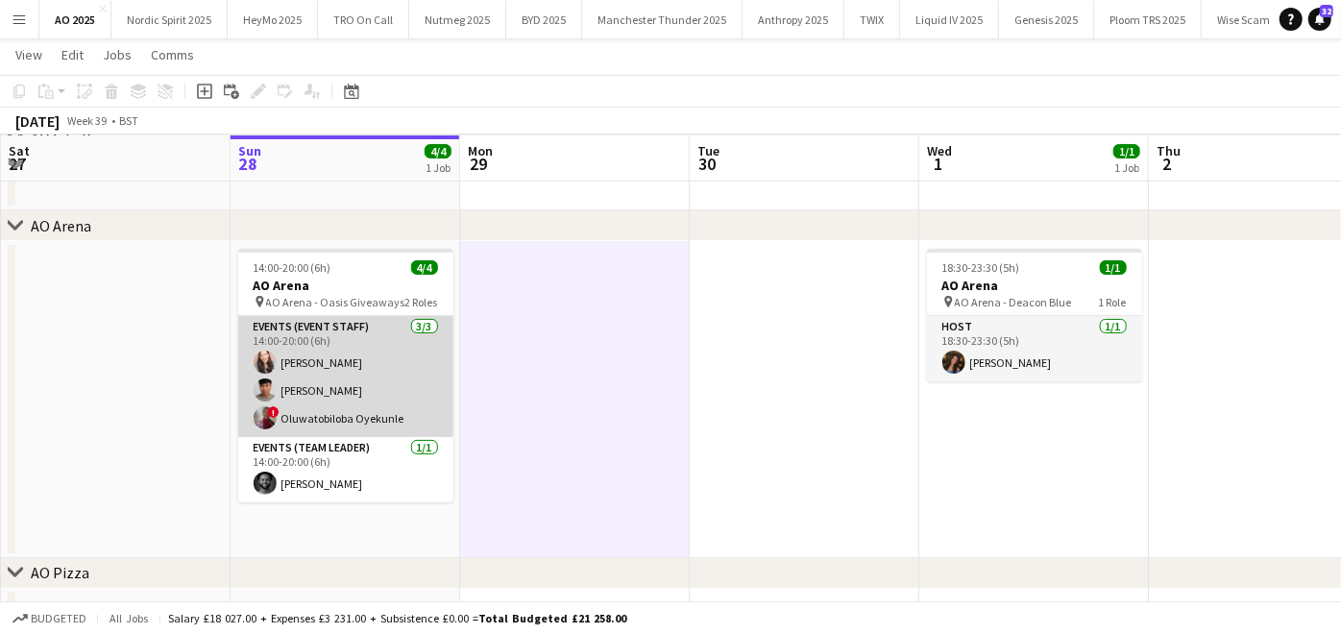
click at [339, 424] on app-card-role "Events (Event Staff) [DATE] 14:00-20:00 (6h) [PERSON_NAME] [PERSON_NAME] ! Oluw…" at bounding box center [345, 376] width 215 height 121
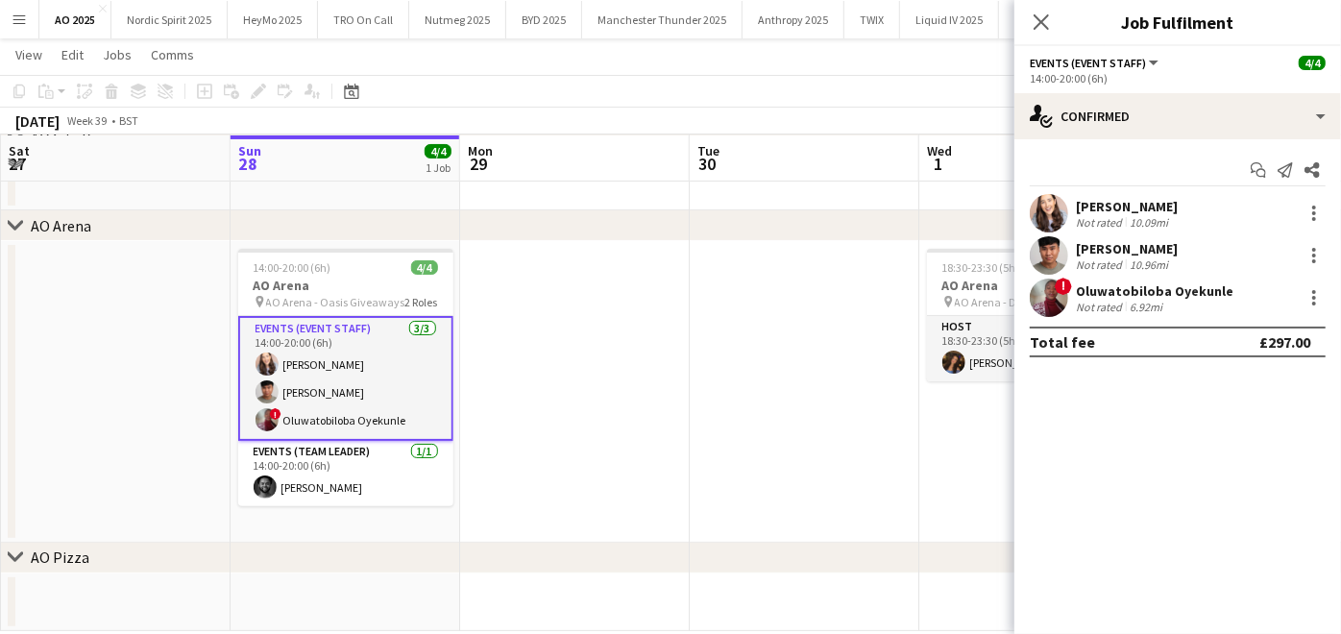
click at [1115, 292] on div "Oluwatobiloba Oyekunle" at bounding box center [1155, 291] width 158 height 17
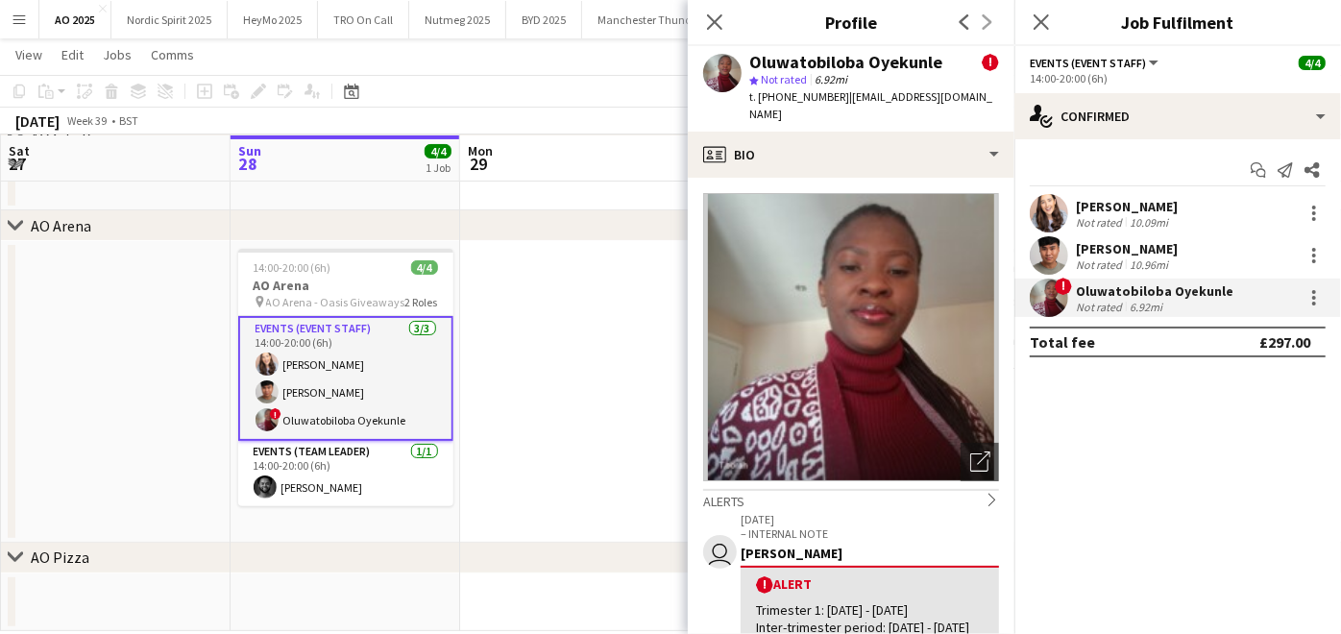
drag, startPoint x: 868, startPoint y: 61, endPoint x: 938, endPoint y: 60, distance: 70.2
click at [938, 60] on div "Oluwatobiloba Oyekunle" at bounding box center [846, 62] width 193 height 17
copy div "Oyekunle"
click at [536, 352] on app-date-cell at bounding box center [575, 392] width 230 height 302
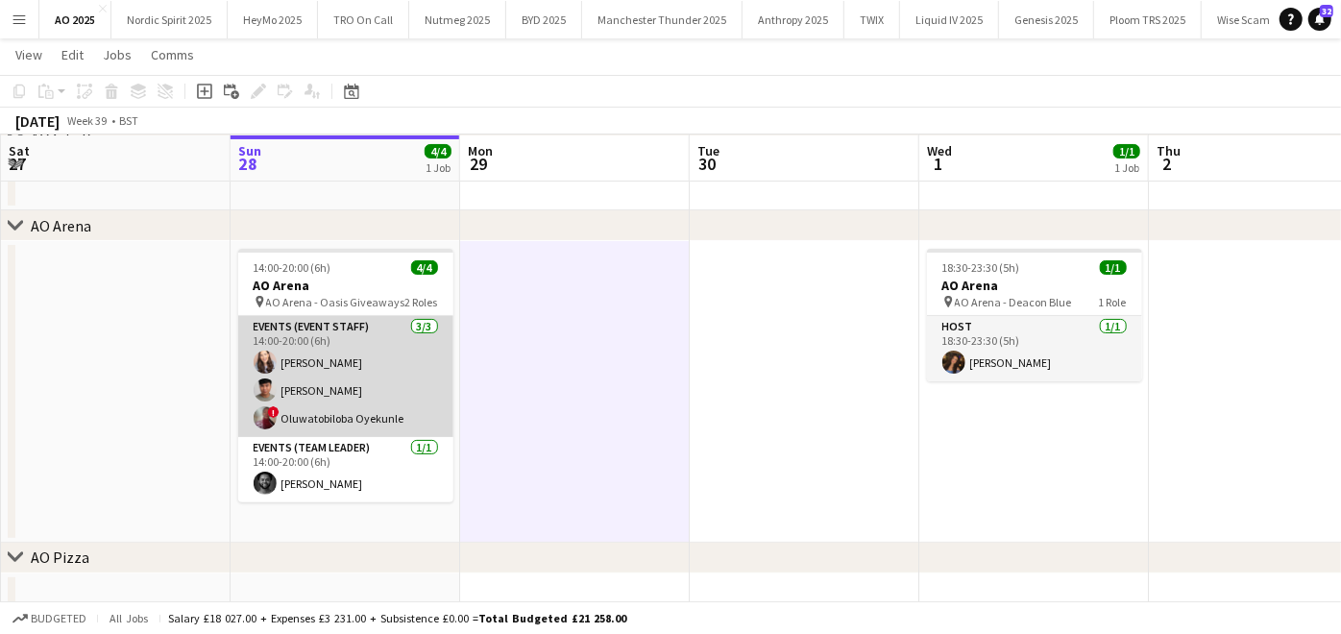
click at [354, 420] on app-card-role "Events (Event Staff) [DATE] 14:00-20:00 (6h) [PERSON_NAME] [PERSON_NAME] ! Oluw…" at bounding box center [345, 376] width 215 height 121
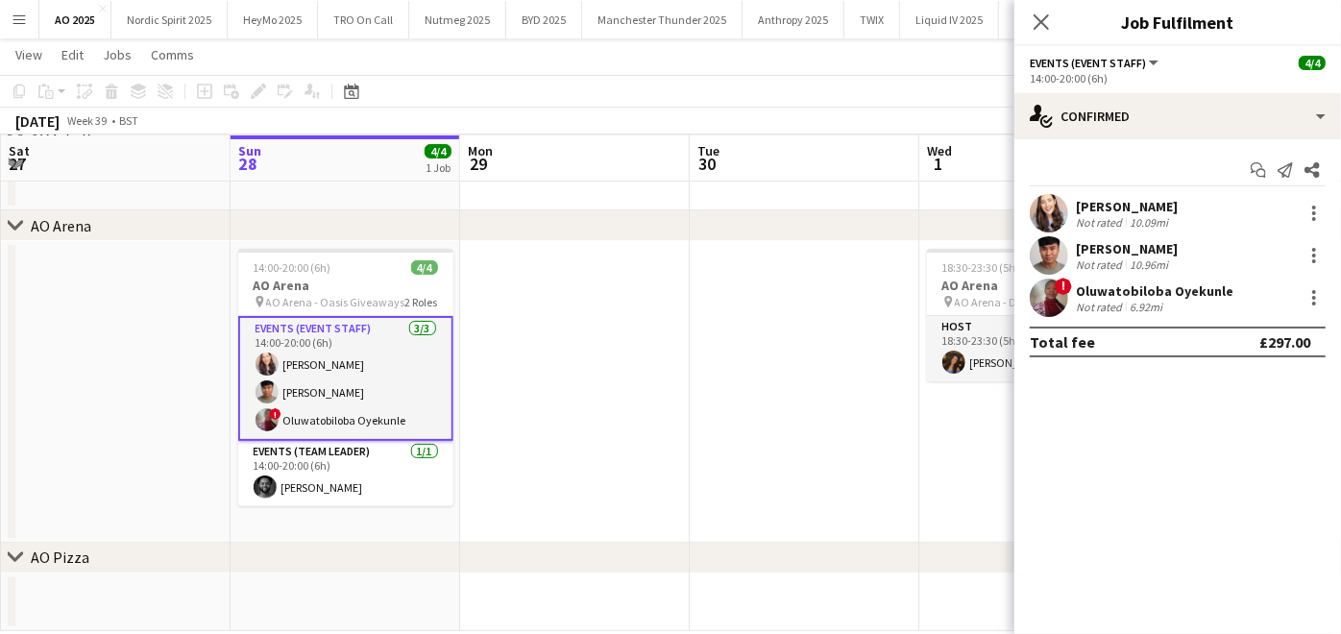
click at [1133, 293] on div "Oluwatobiloba Oyekunle" at bounding box center [1155, 291] width 158 height 17
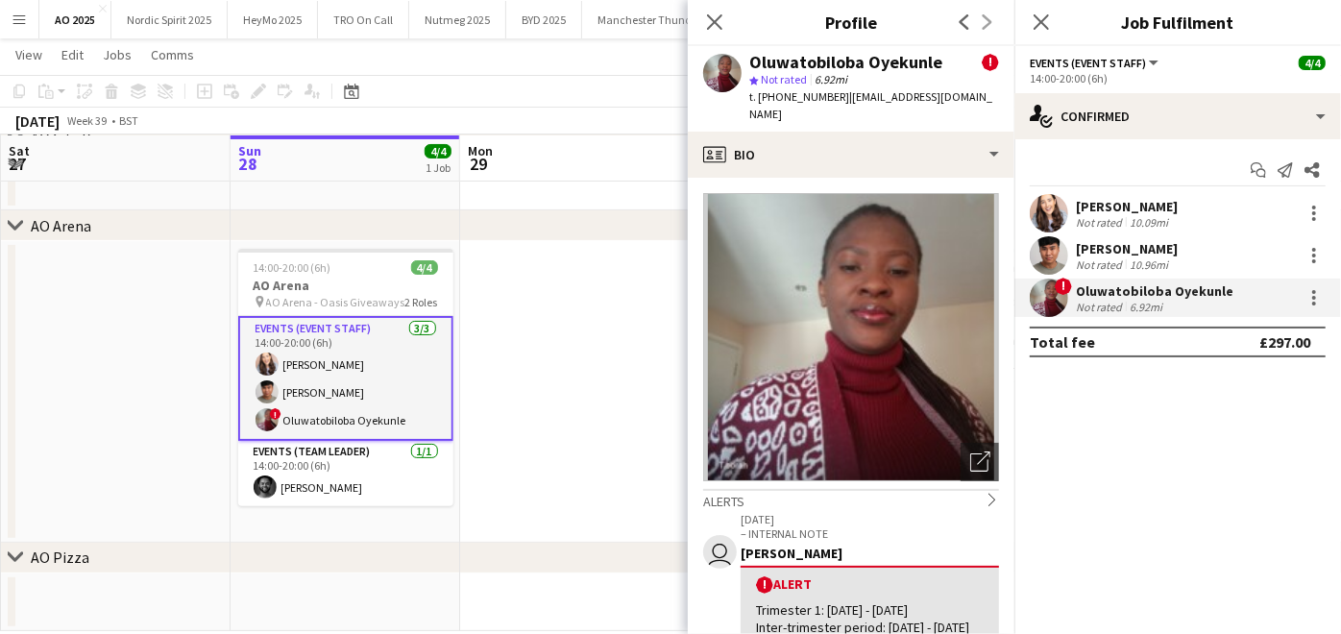
drag, startPoint x: 844, startPoint y: 96, endPoint x: 858, endPoint y: 112, distance: 21.8
click at [858, 112] on div "t. [PHONE_NUMBER] | [EMAIL_ADDRESS][DOMAIN_NAME]" at bounding box center [875, 105] width 250 height 35
copy span "[EMAIL_ADDRESS][DOMAIN_NAME]"
click at [540, 299] on app-date-cell at bounding box center [575, 392] width 230 height 302
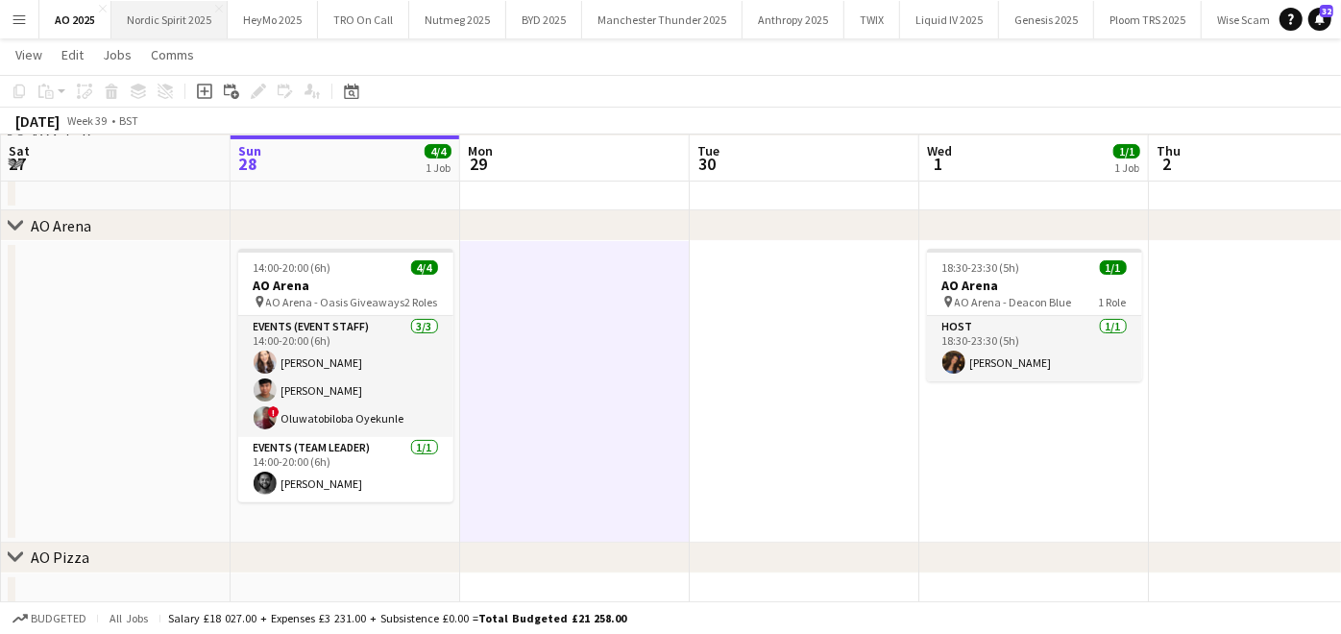
click at [161, 12] on button "Nordic Spirit 2025 Close" at bounding box center [169, 19] width 116 height 37
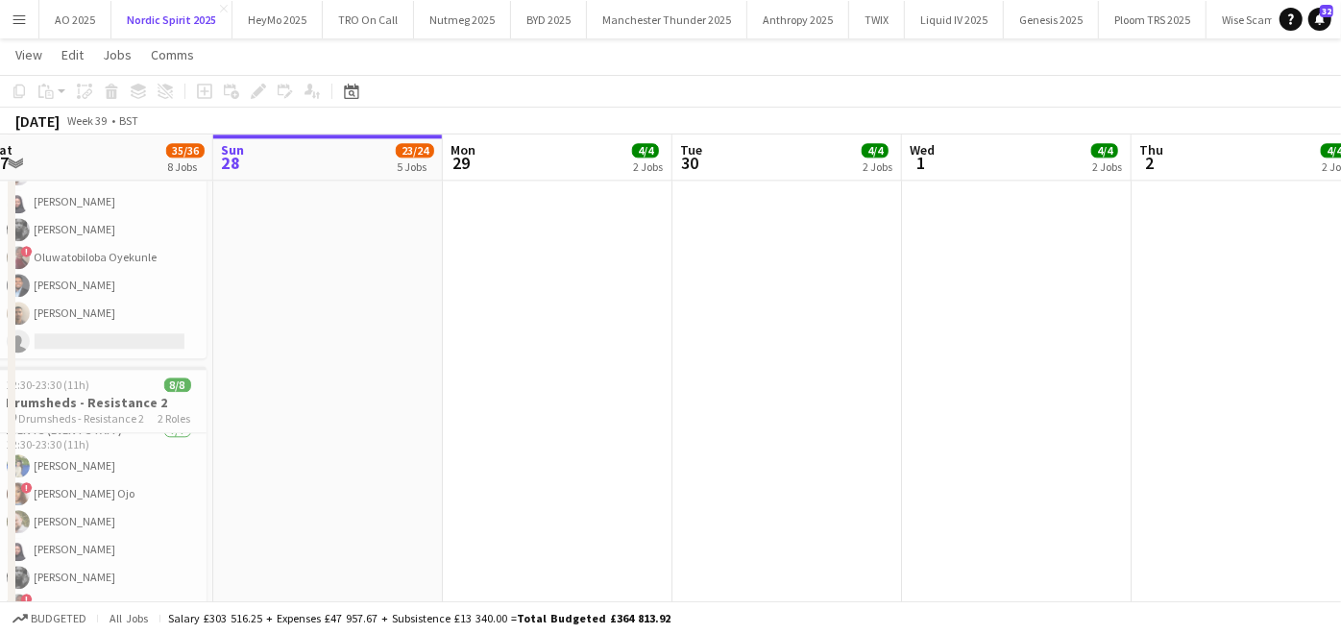
scroll to position [2940, 0]
